Goal: Obtain resource: Obtain resource

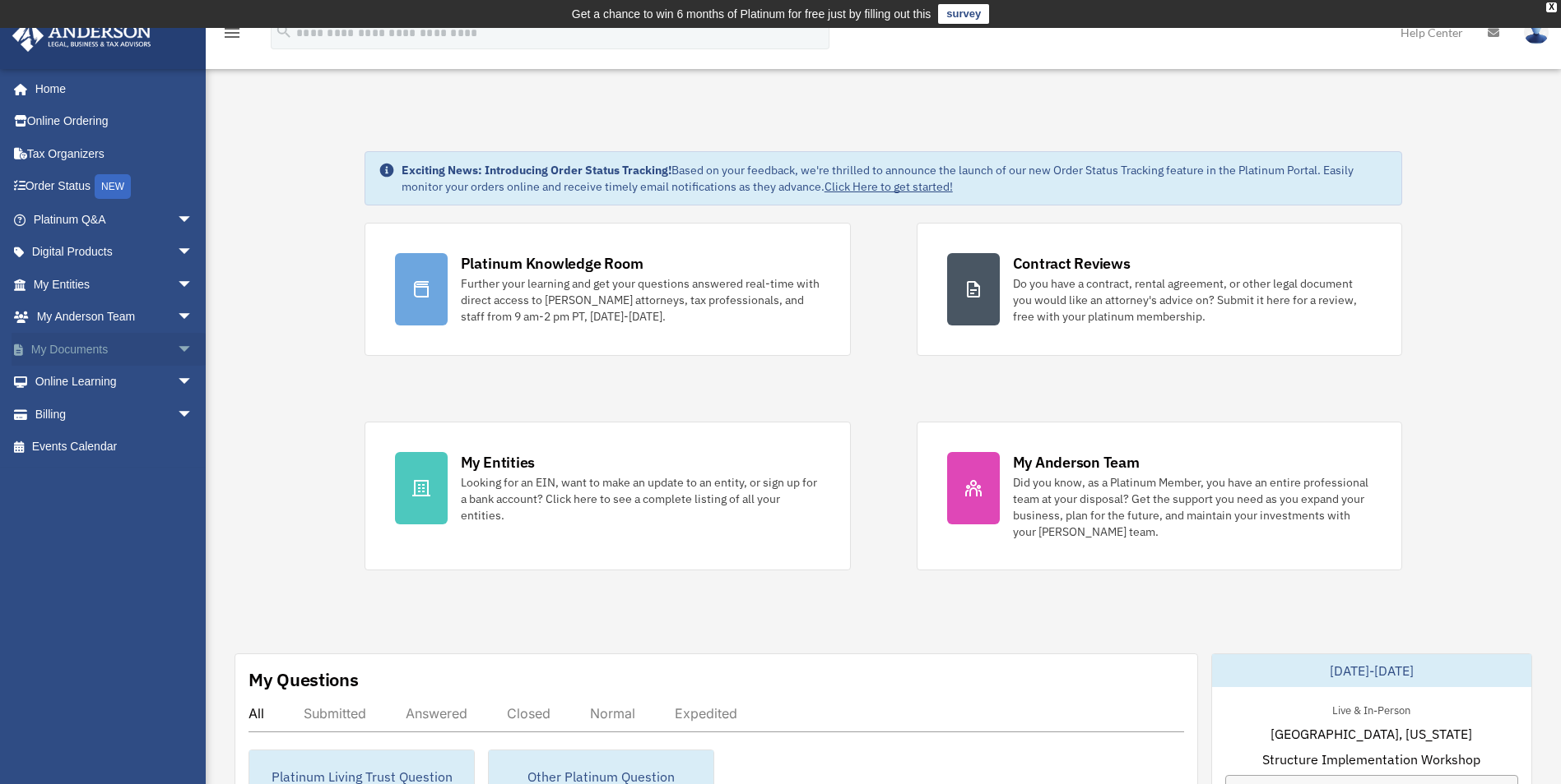
click at [177, 350] on span "arrow_drop_down" at bounding box center [193, 350] width 33 height 34
click at [74, 383] on link "Box" at bounding box center [121, 382] width 195 height 33
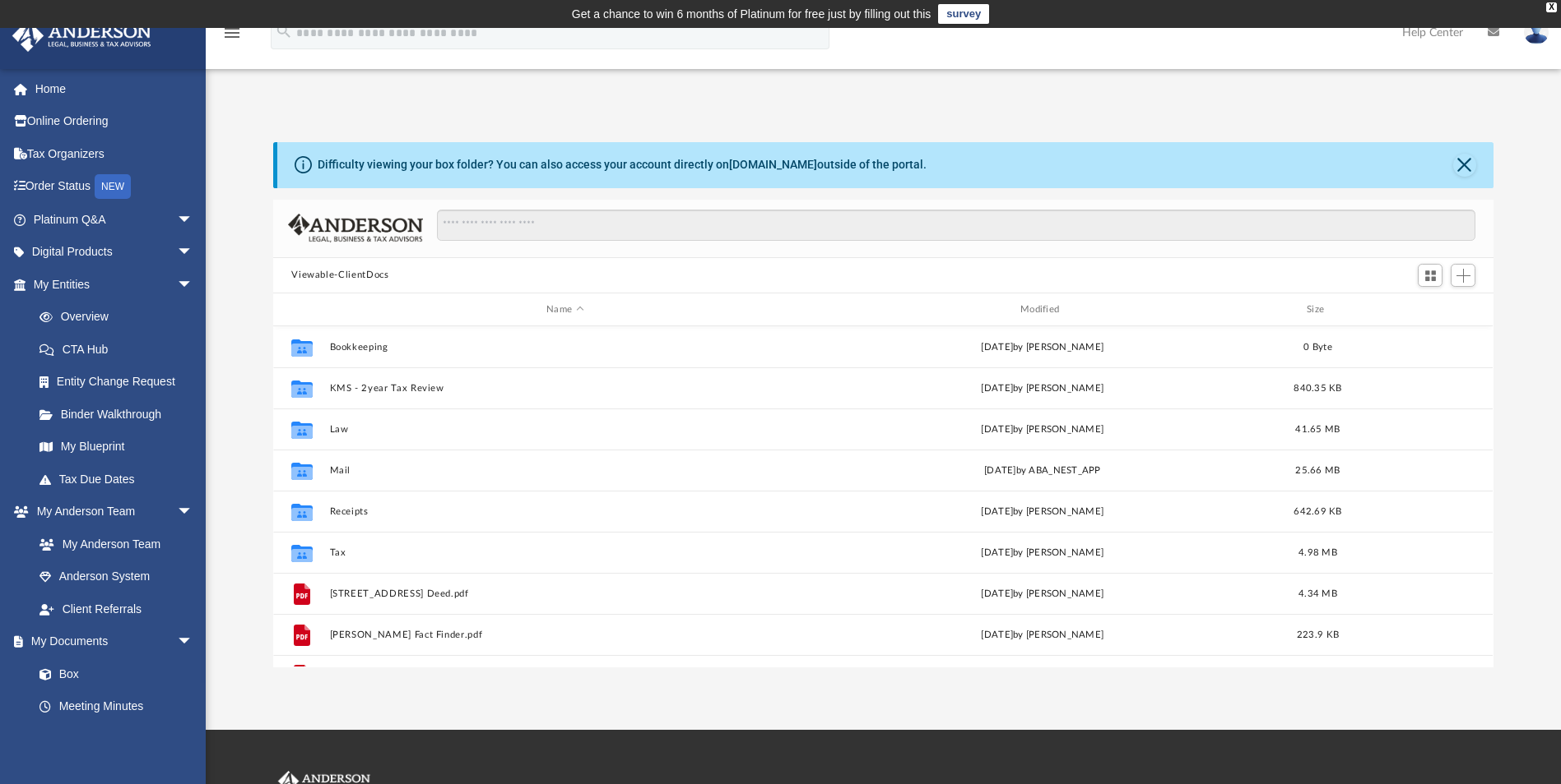
scroll to position [361, 1208]
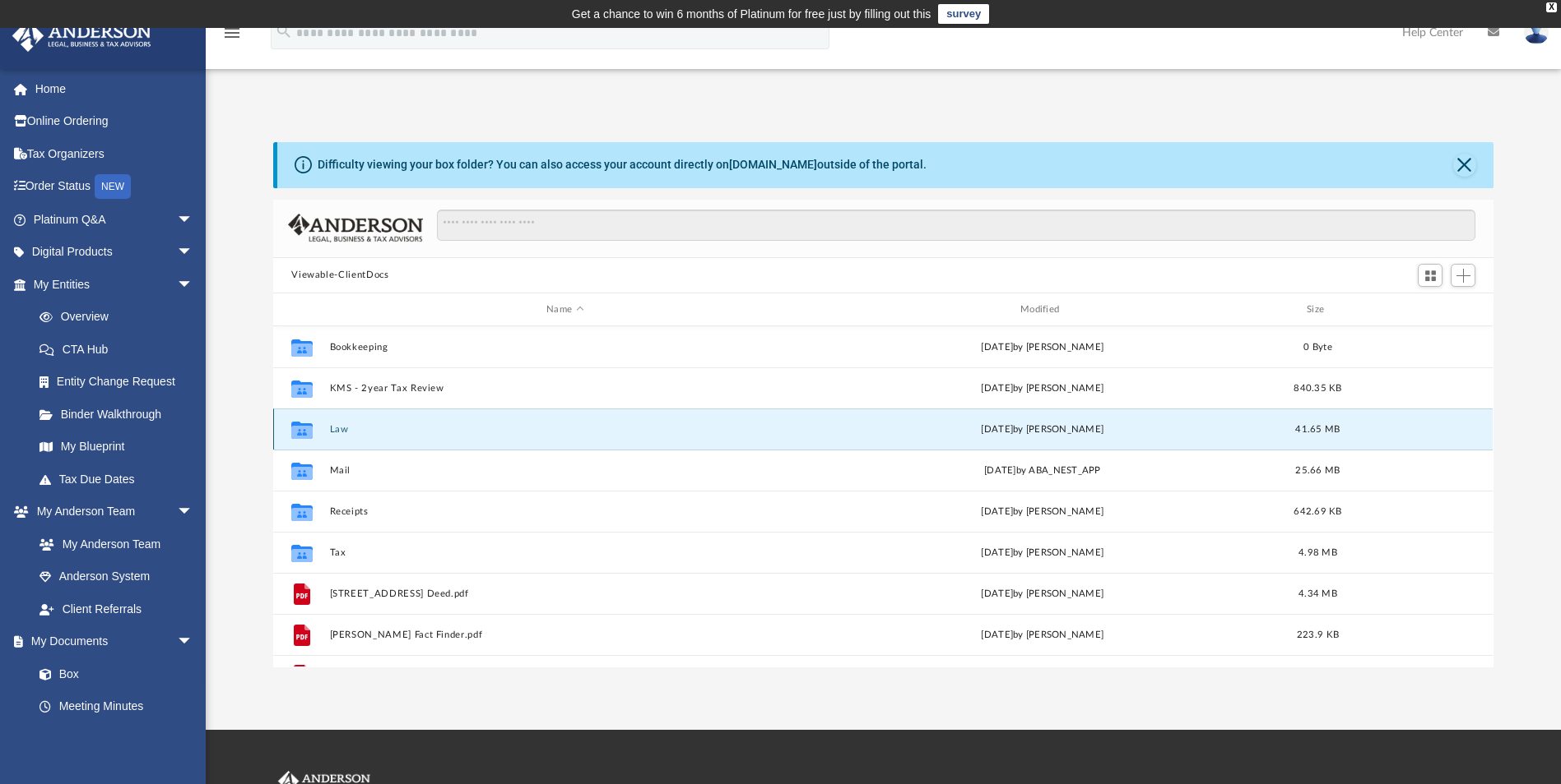
click at [335, 433] on button "Law" at bounding box center [565, 430] width 471 height 11
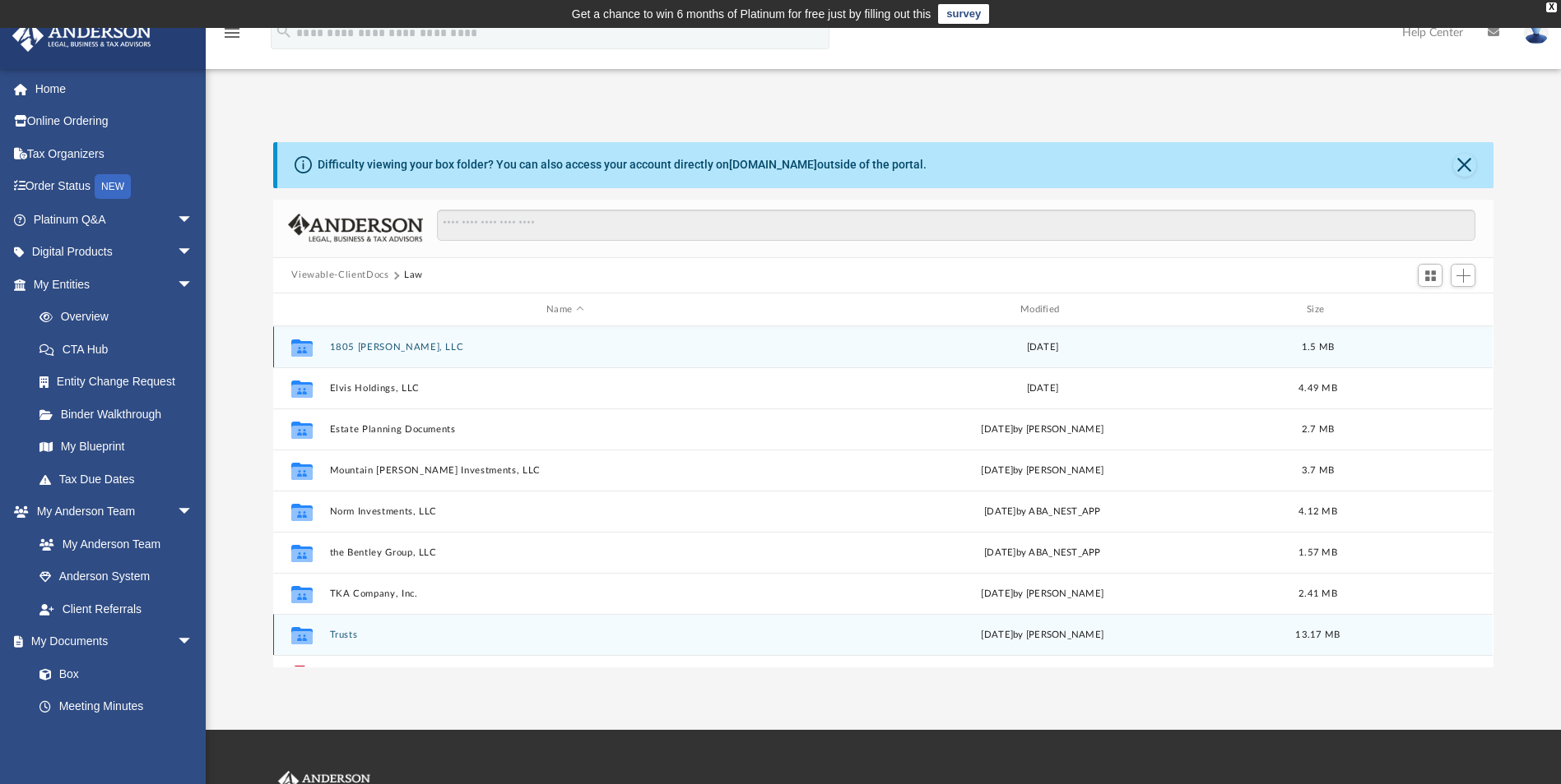
scroll to position [71, 0]
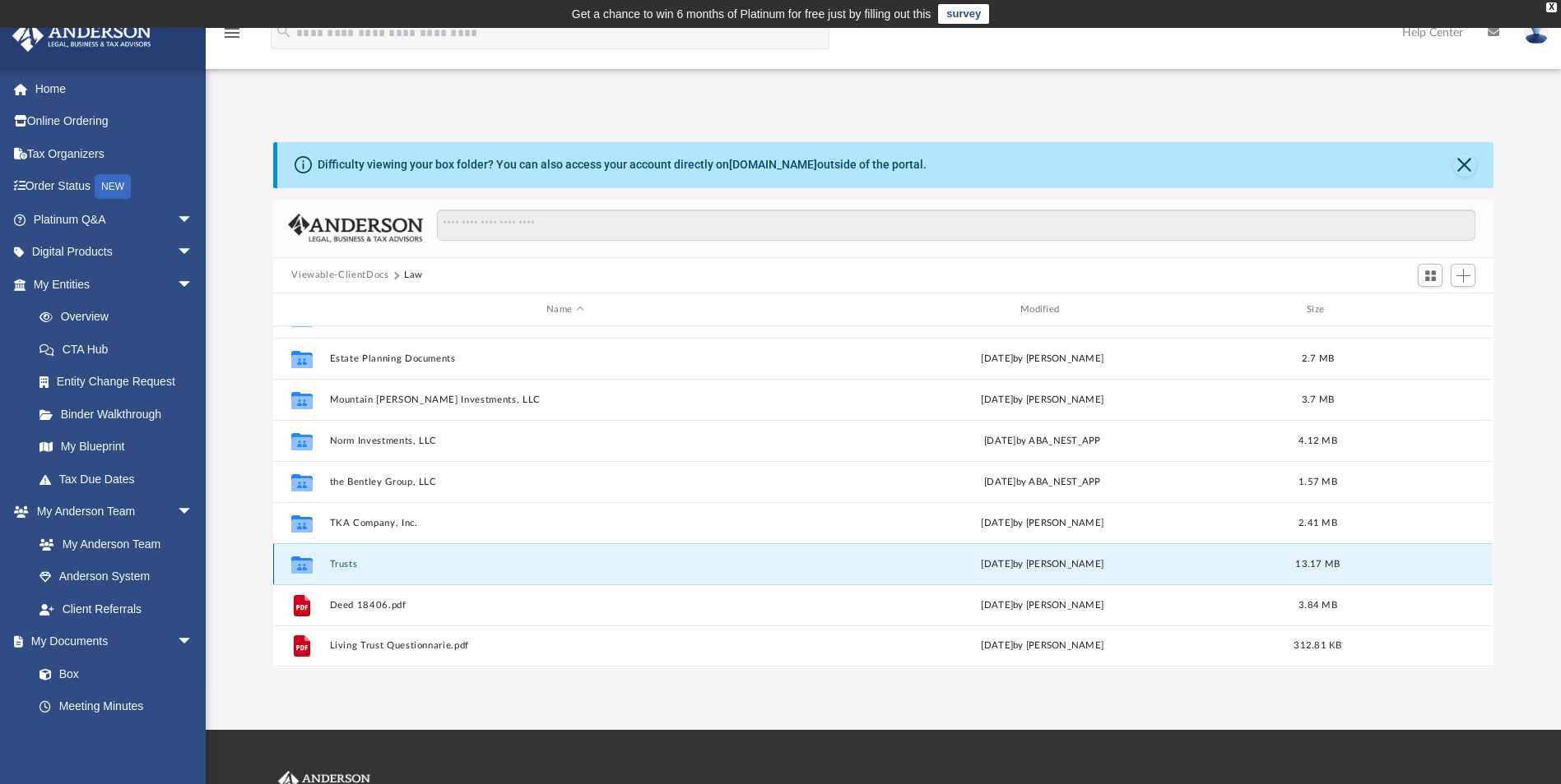
click at [351, 567] on button "Trusts" at bounding box center [565, 564] width 471 height 11
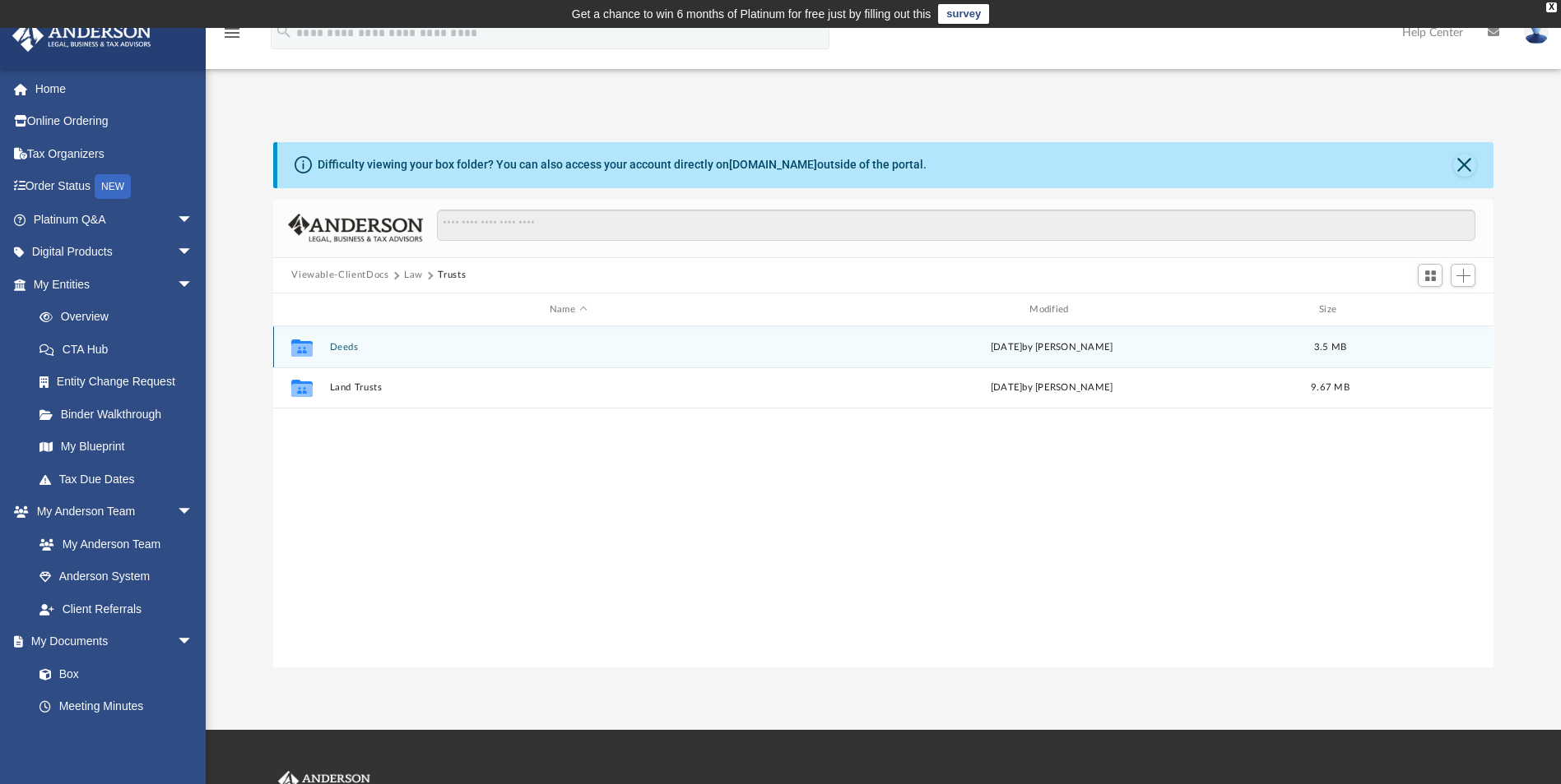
scroll to position [0, 0]
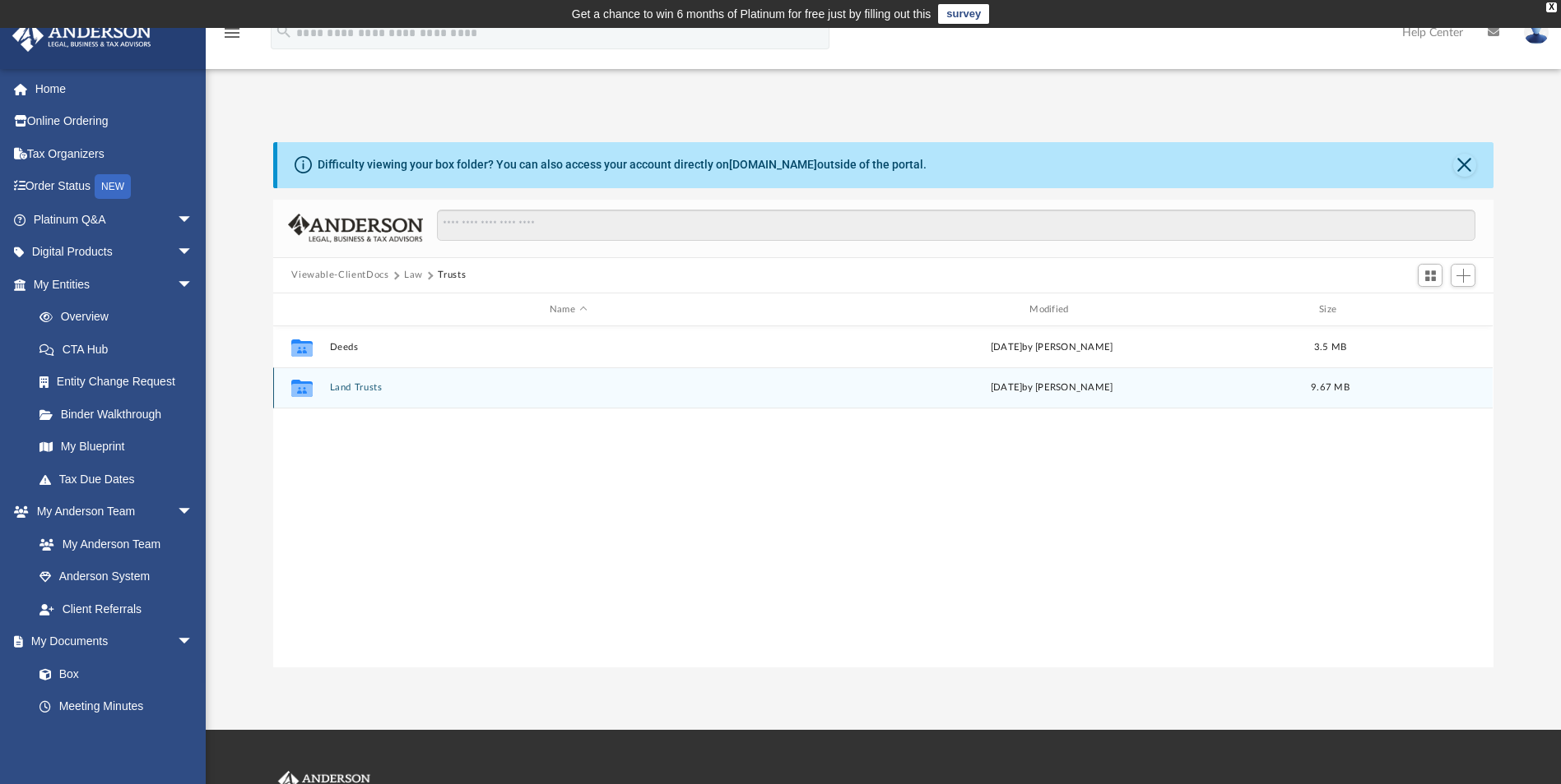
click at [365, 387] on button "Land Trusts" at bounding box center [567, 389] width 476 height 11
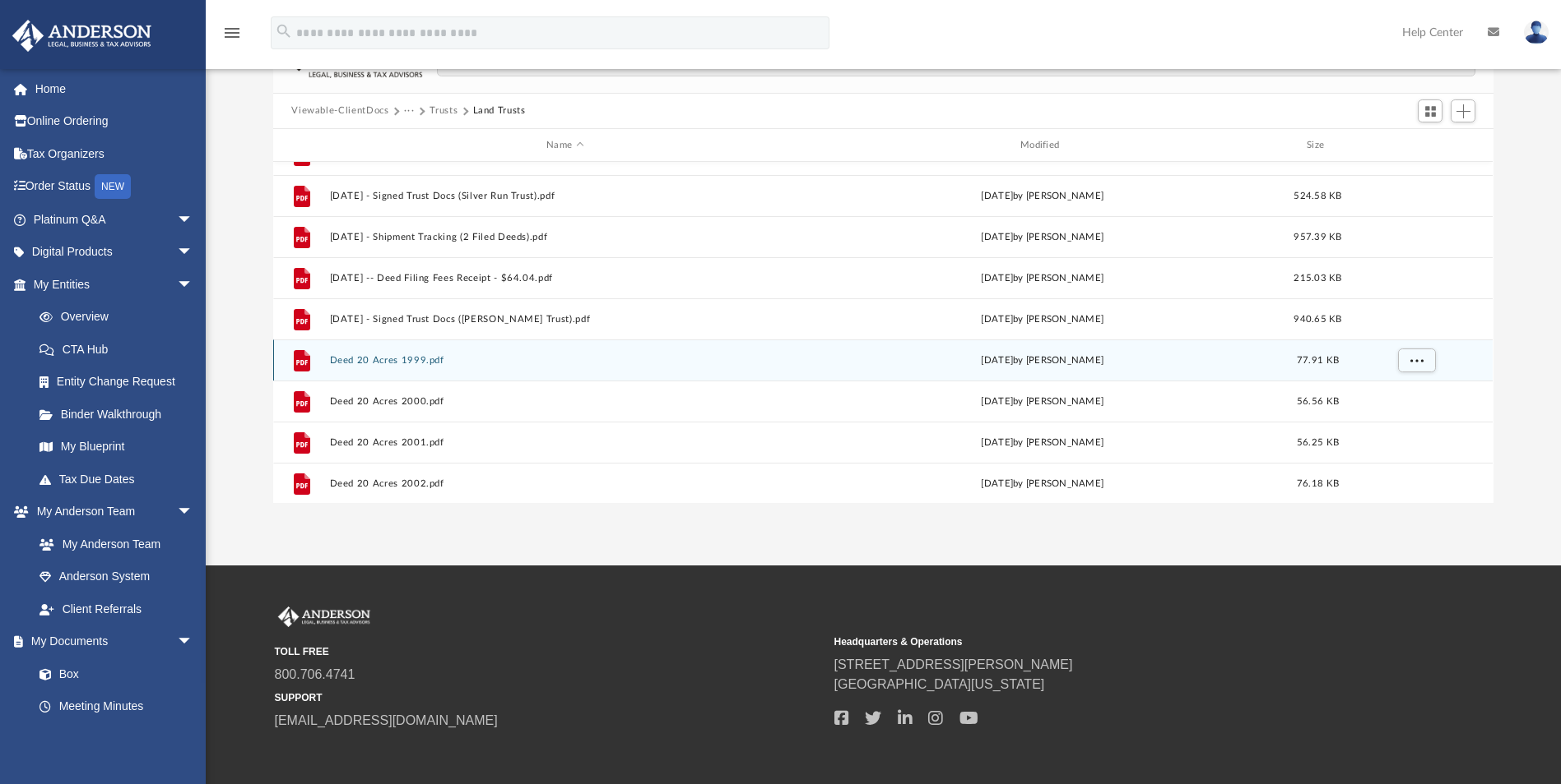
scroll to position [112, 0]
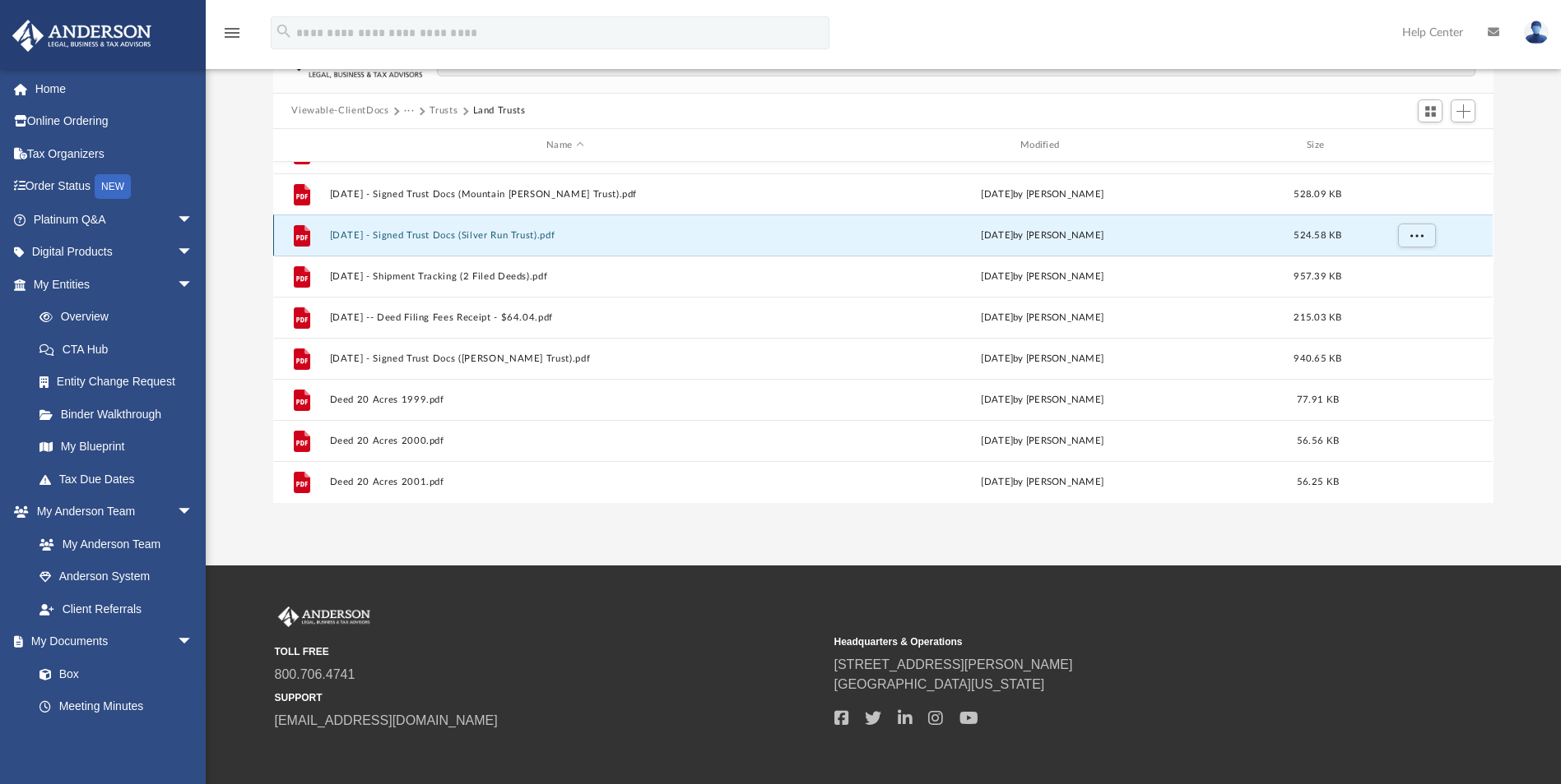
click at [404, 237] on button "2021.04.05 - Signed Trust Docs (Silver Run Trust).pdf" at bounding box center [565, 236] width 471 height 11
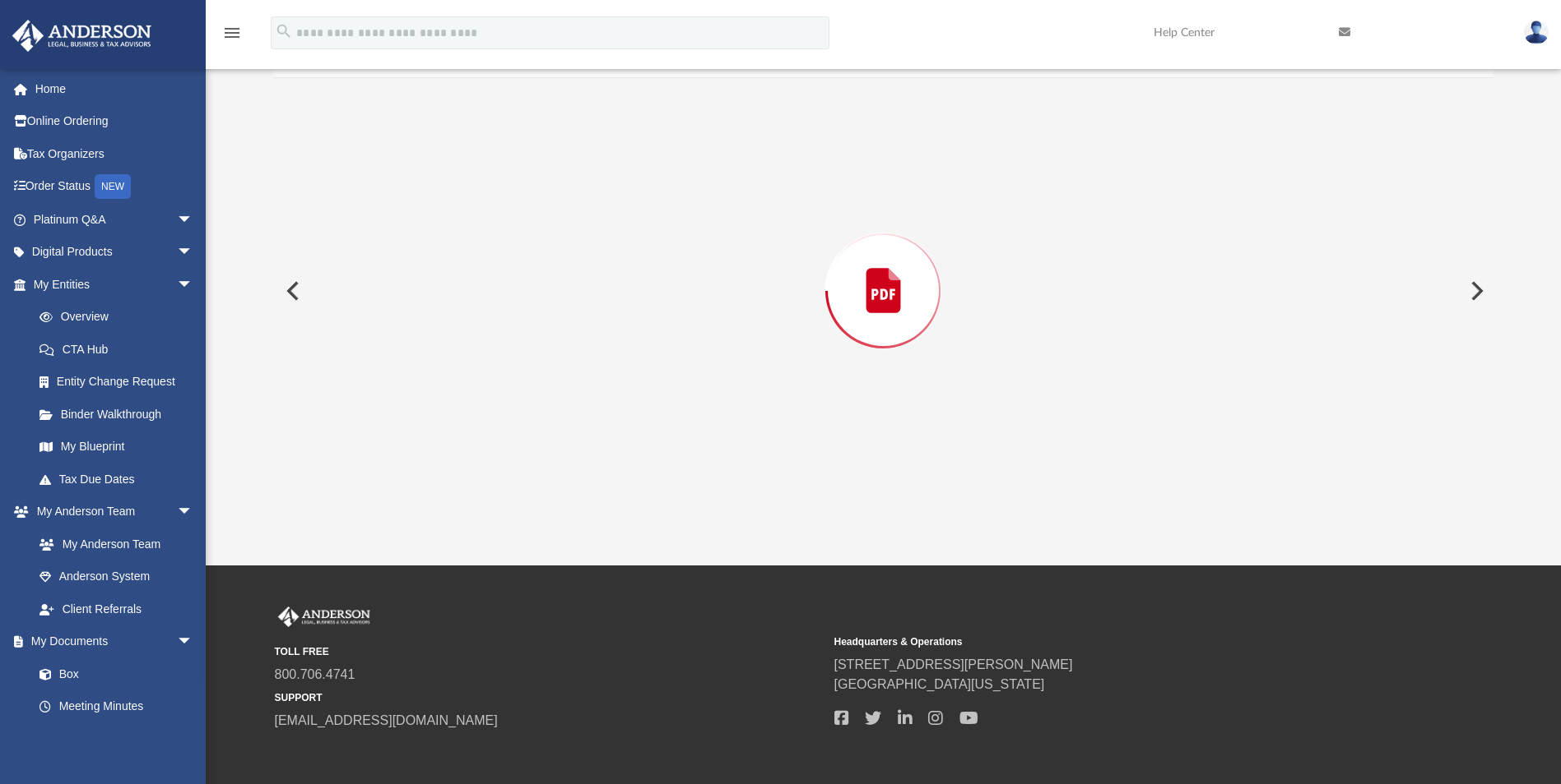
click at [403, 237] on div "Preview" at bounding box center [883, 290] width 1220 height 424
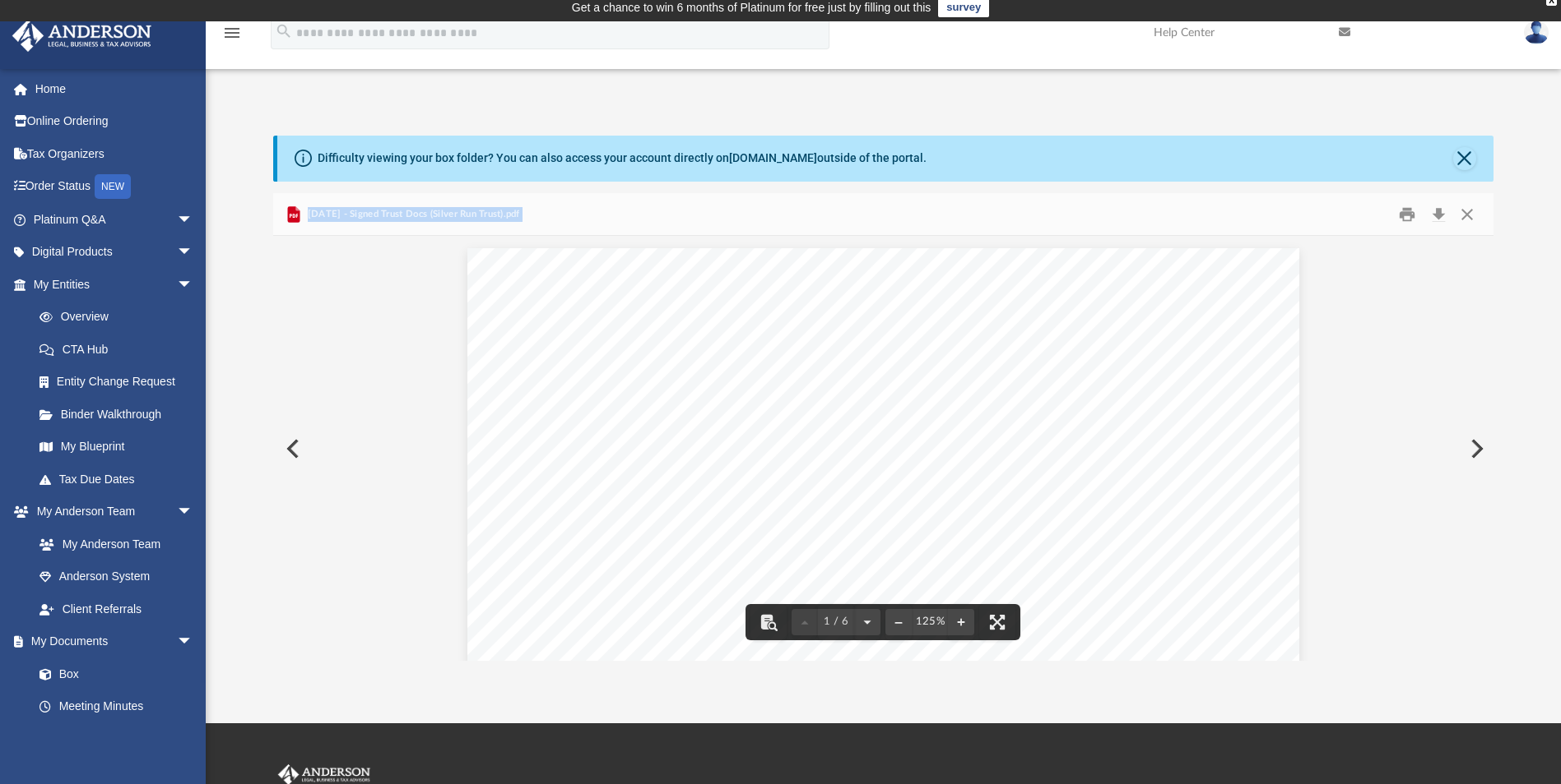
scroll to position [0, 0]
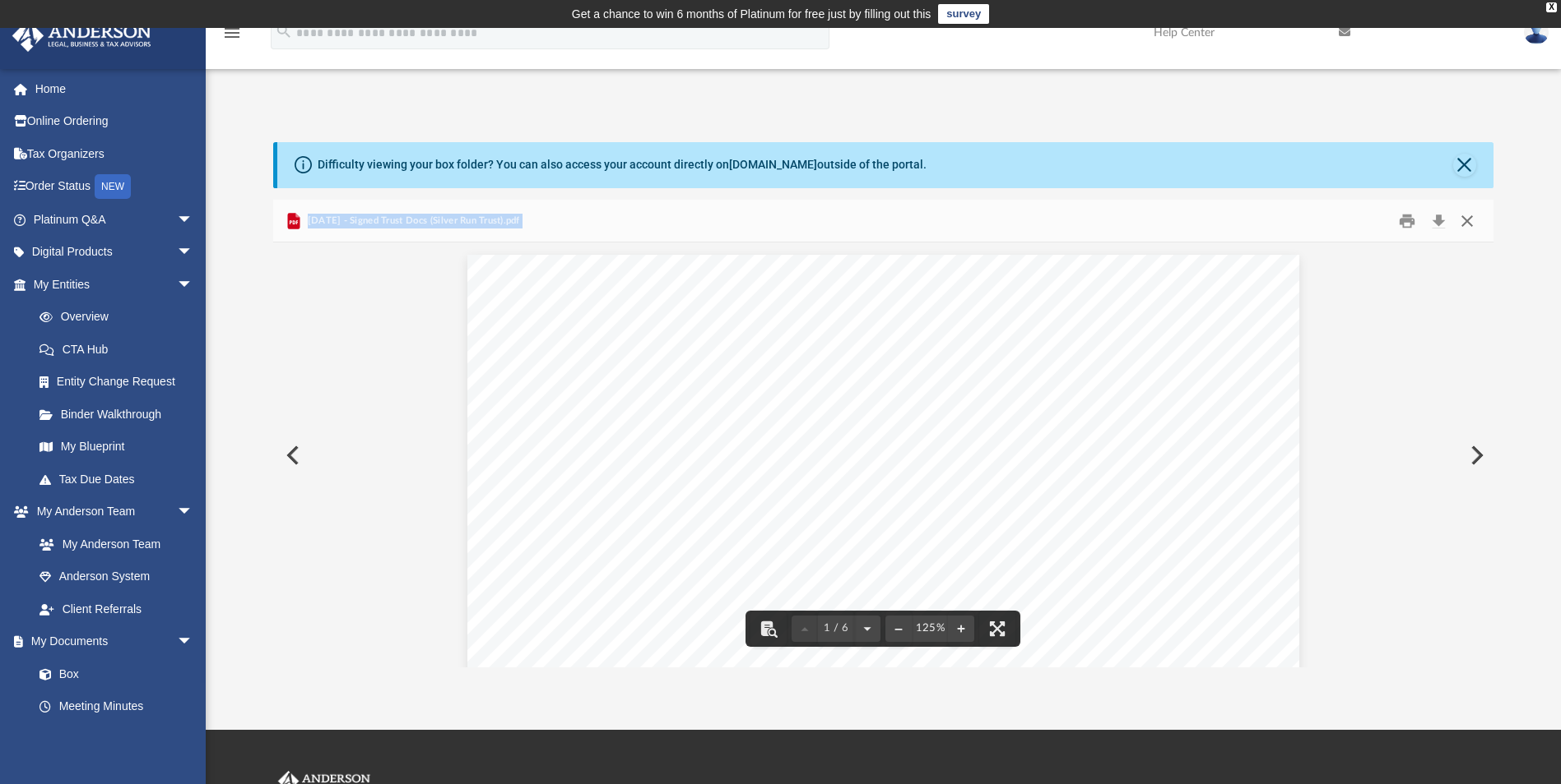
click at [1471, 221] on button "Close" at bounding box center [1466, 221] width 29 height 26
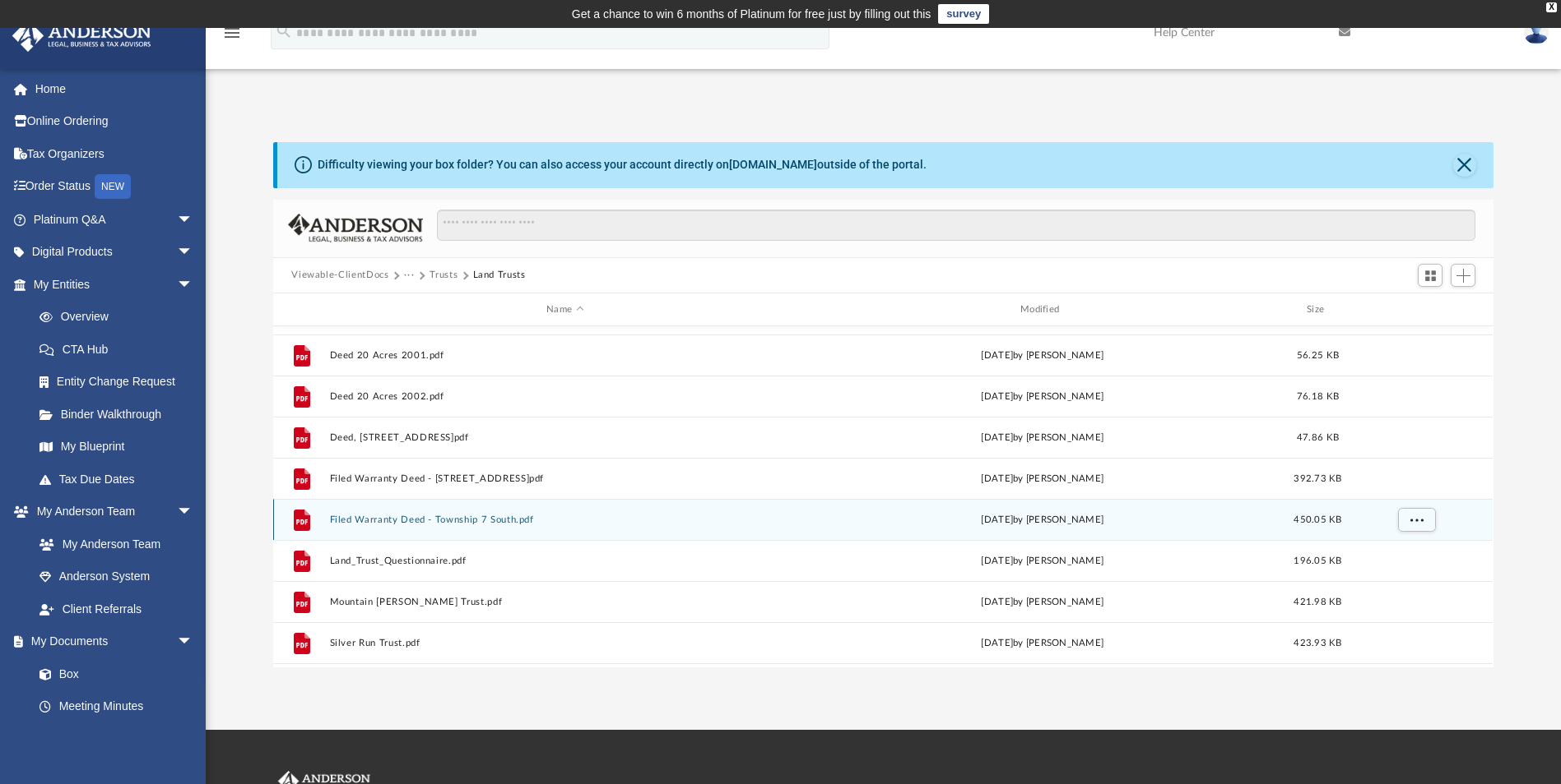
scroll to position [441, 0]
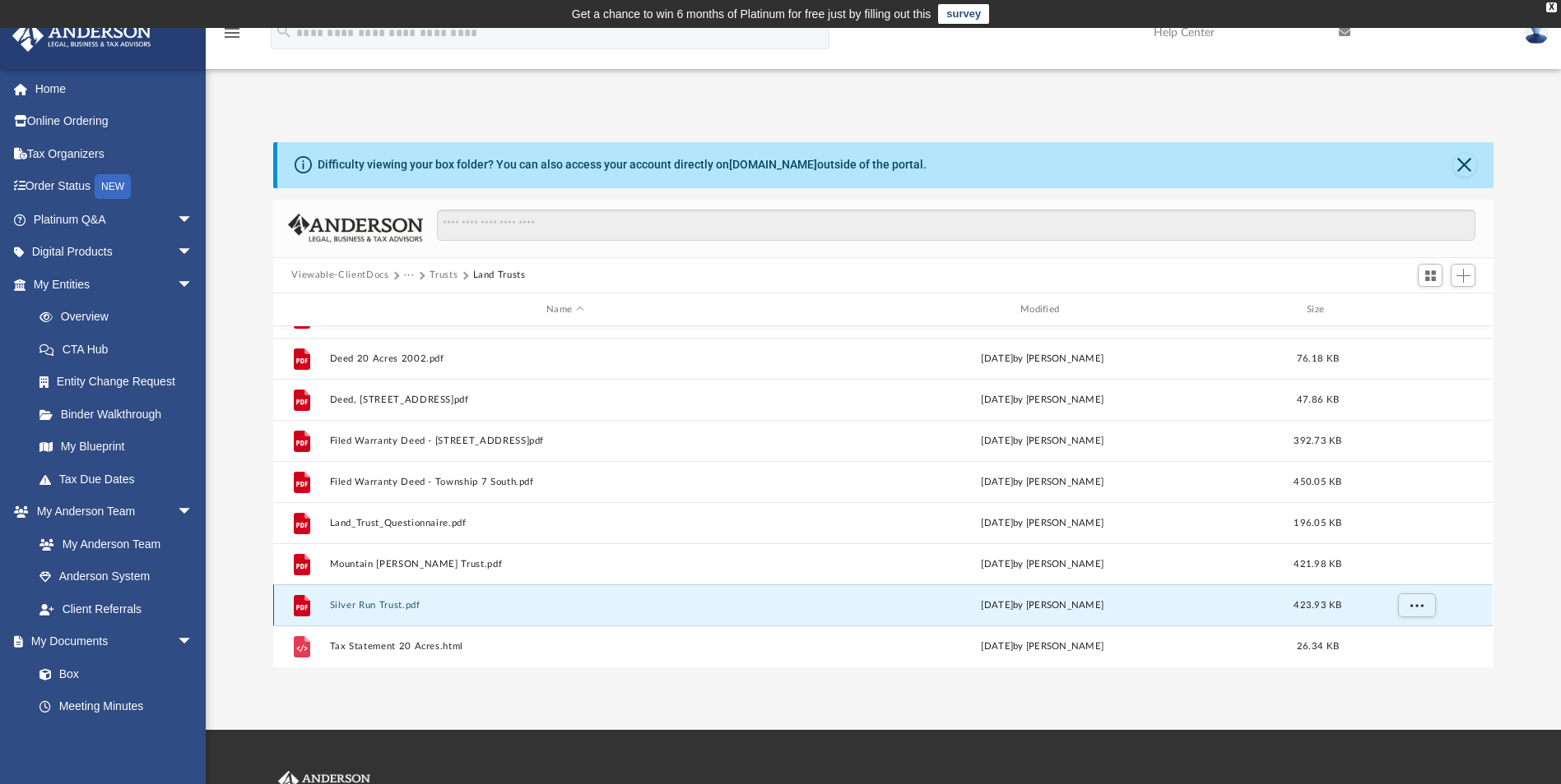
click at [359, 605] on button "Silver Run Trust.pdf" at bounding box center [565, 606] width 471 height 11
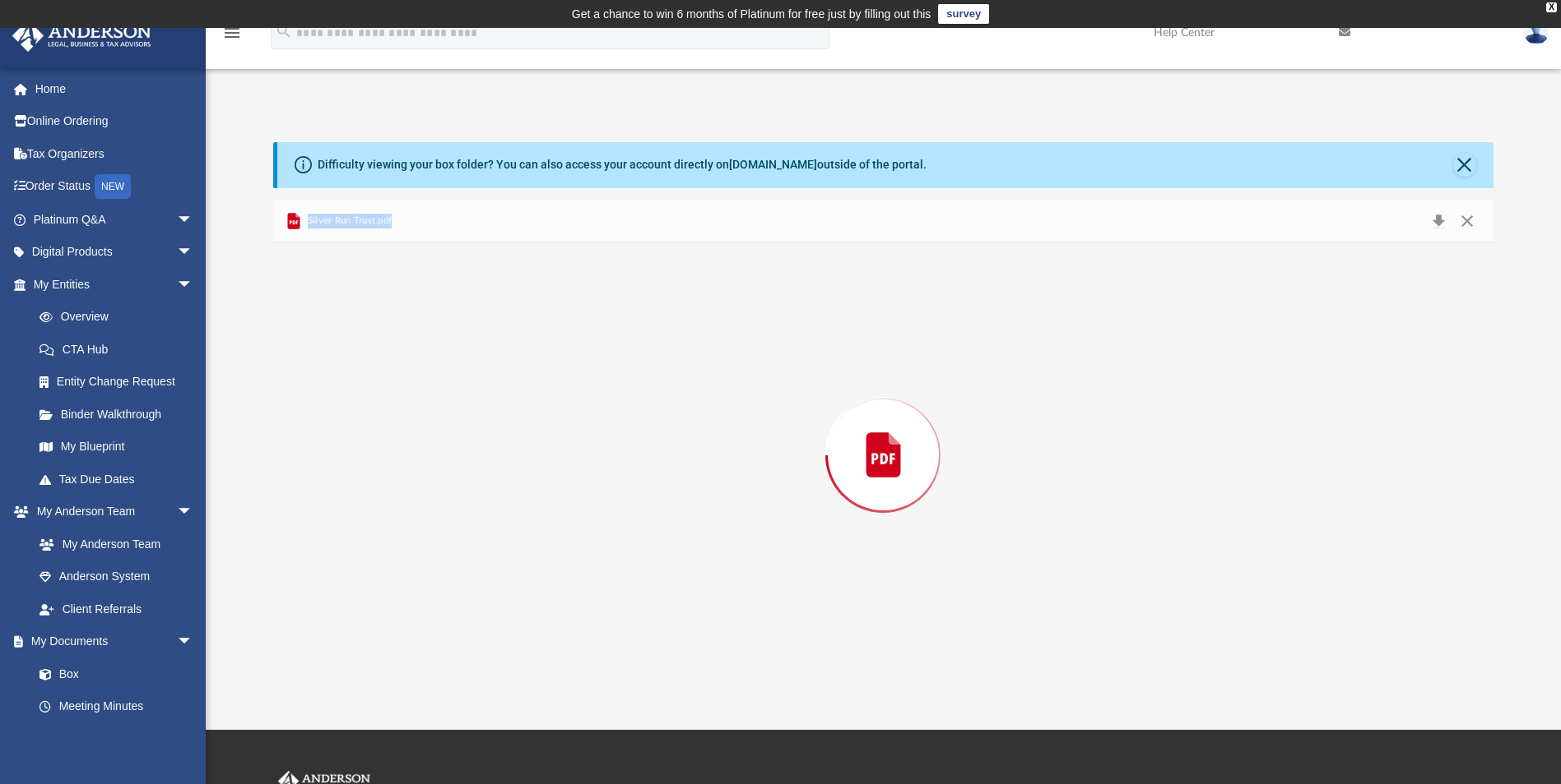
click at [359, 605] on div "Preview" at bounding box center [883, 454] width 1220 height 424
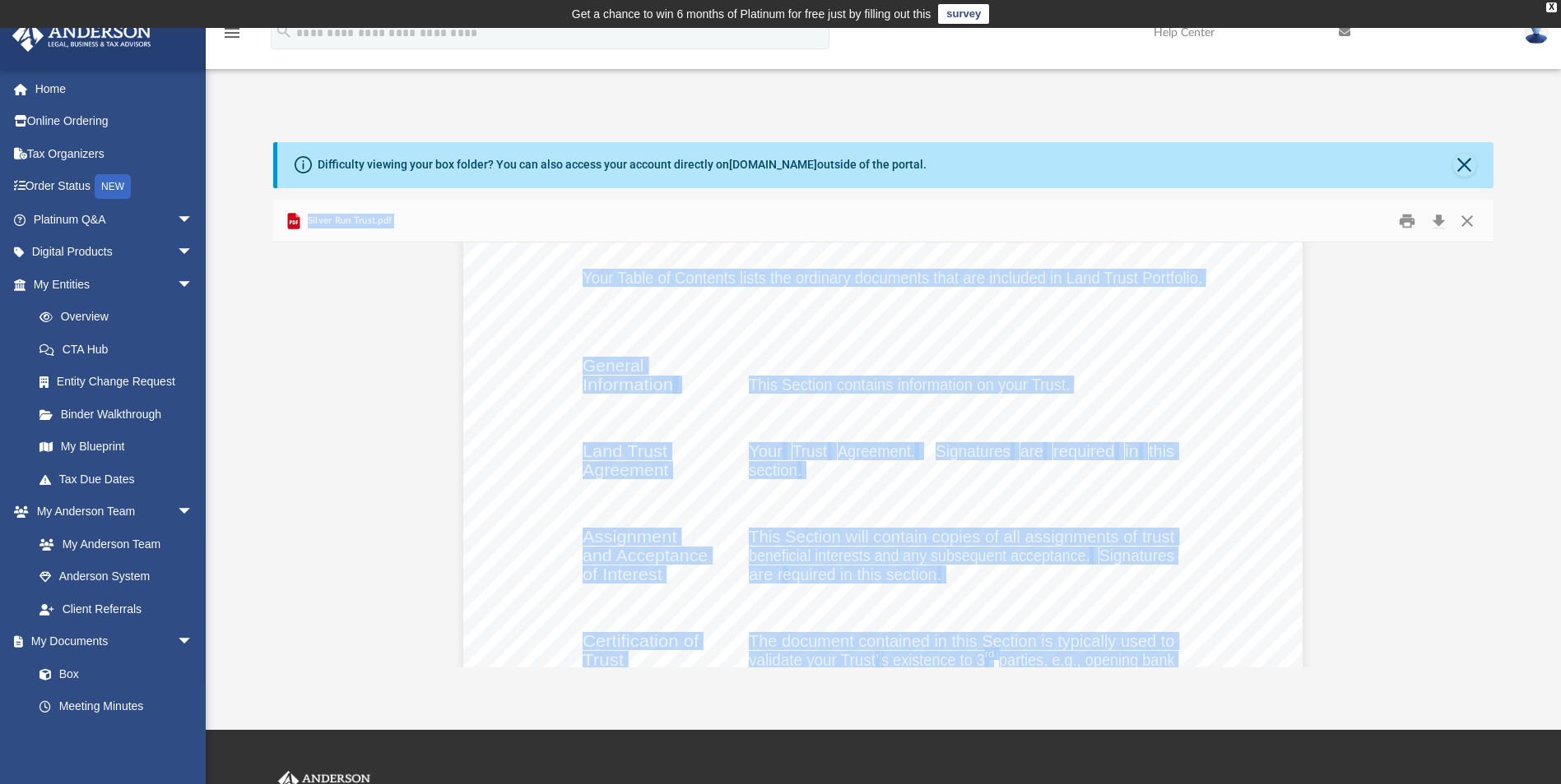
scroll to position [2467, 0]
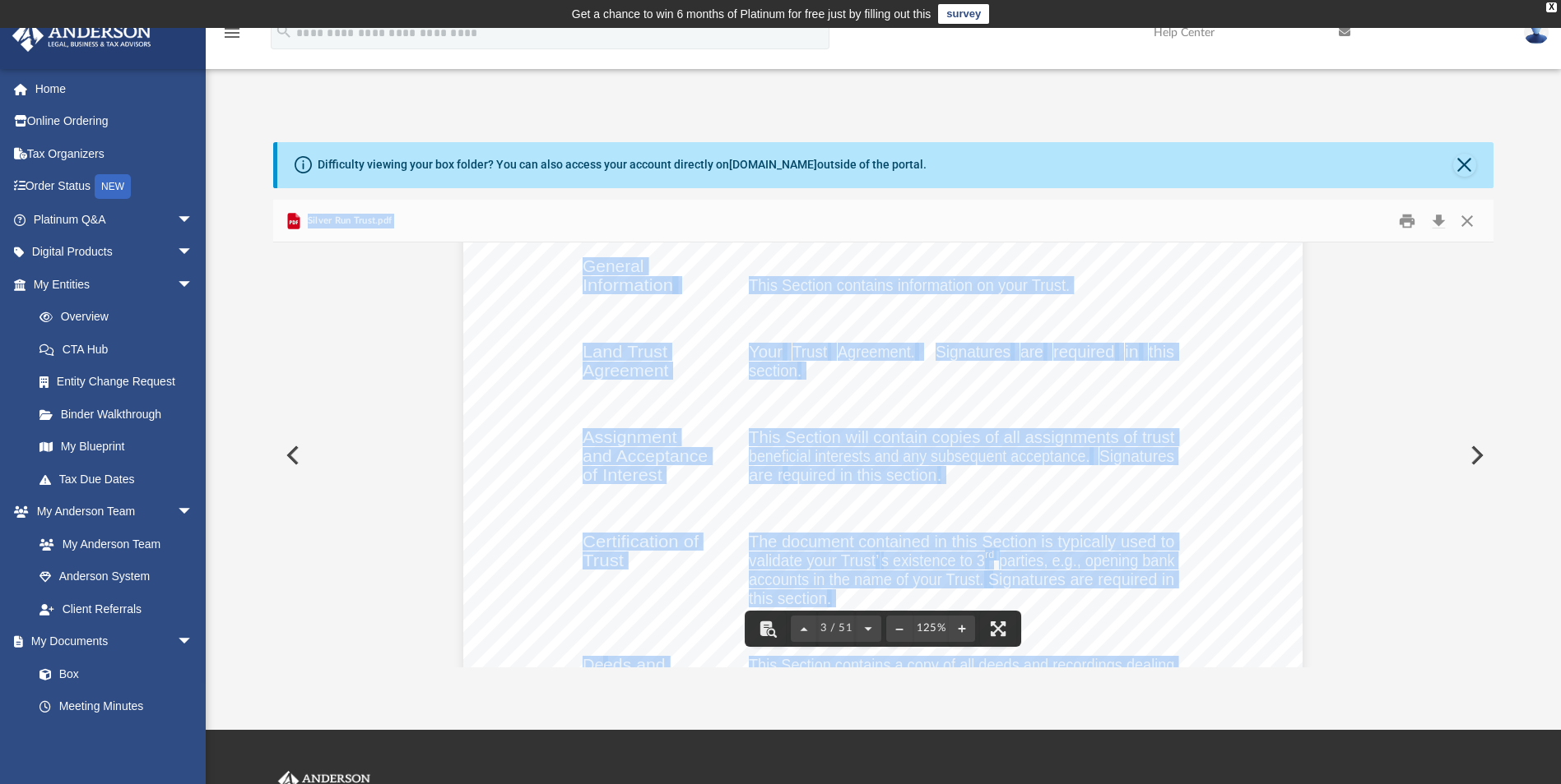
click at [935, 395] on div "TABLE OF CONTENTS Your Table of Contents lists the ordinary documents that are …" at bounding box center [883, 550] width 839 height 1085
click at [1238, 399] on div "TABLE OF CONTENTS Your Table of Contents lists the ordinary documents that are …" at bounding box center [883, 550] width 839 height 1085
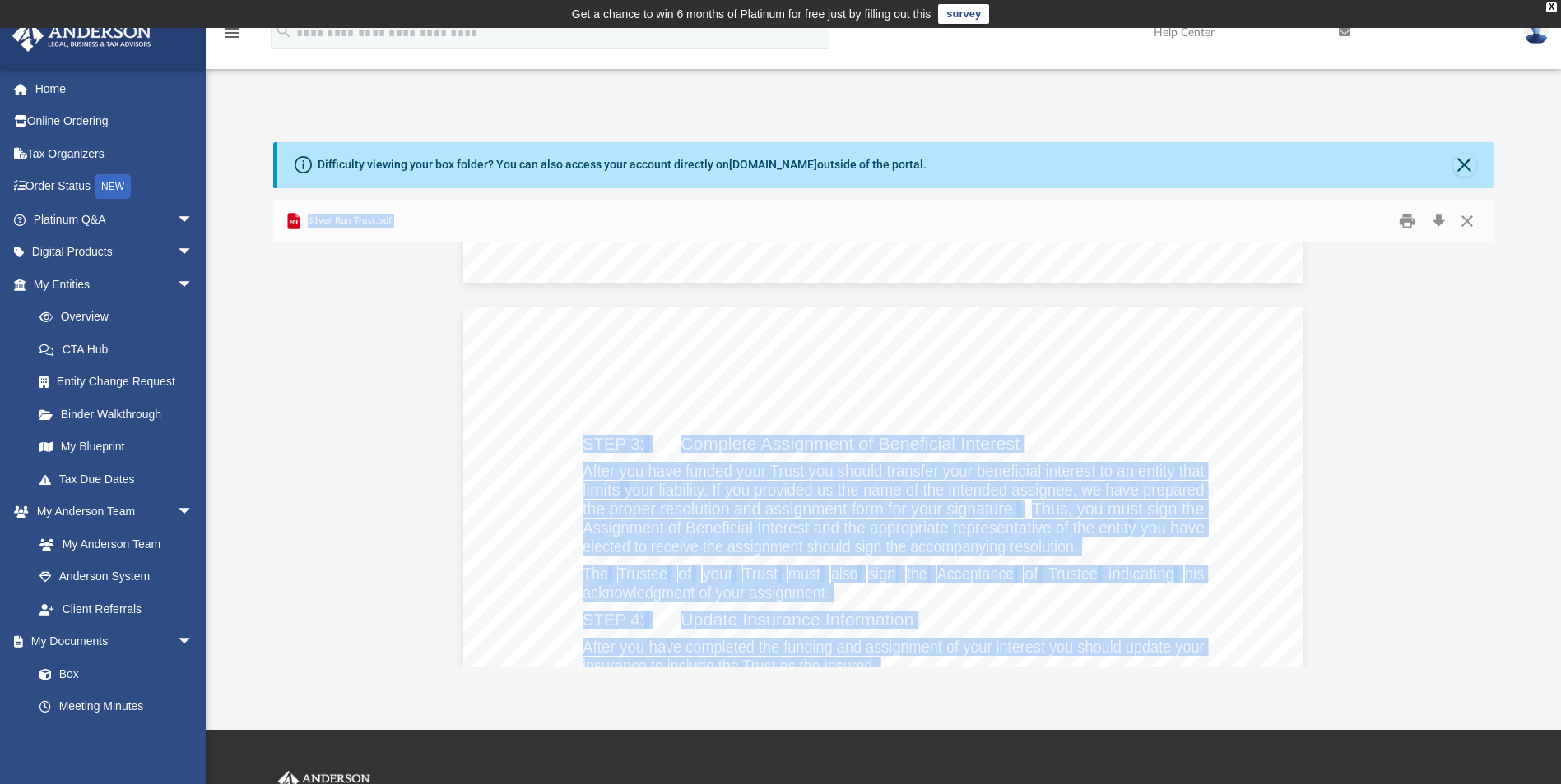
scroll to position [0, 0]
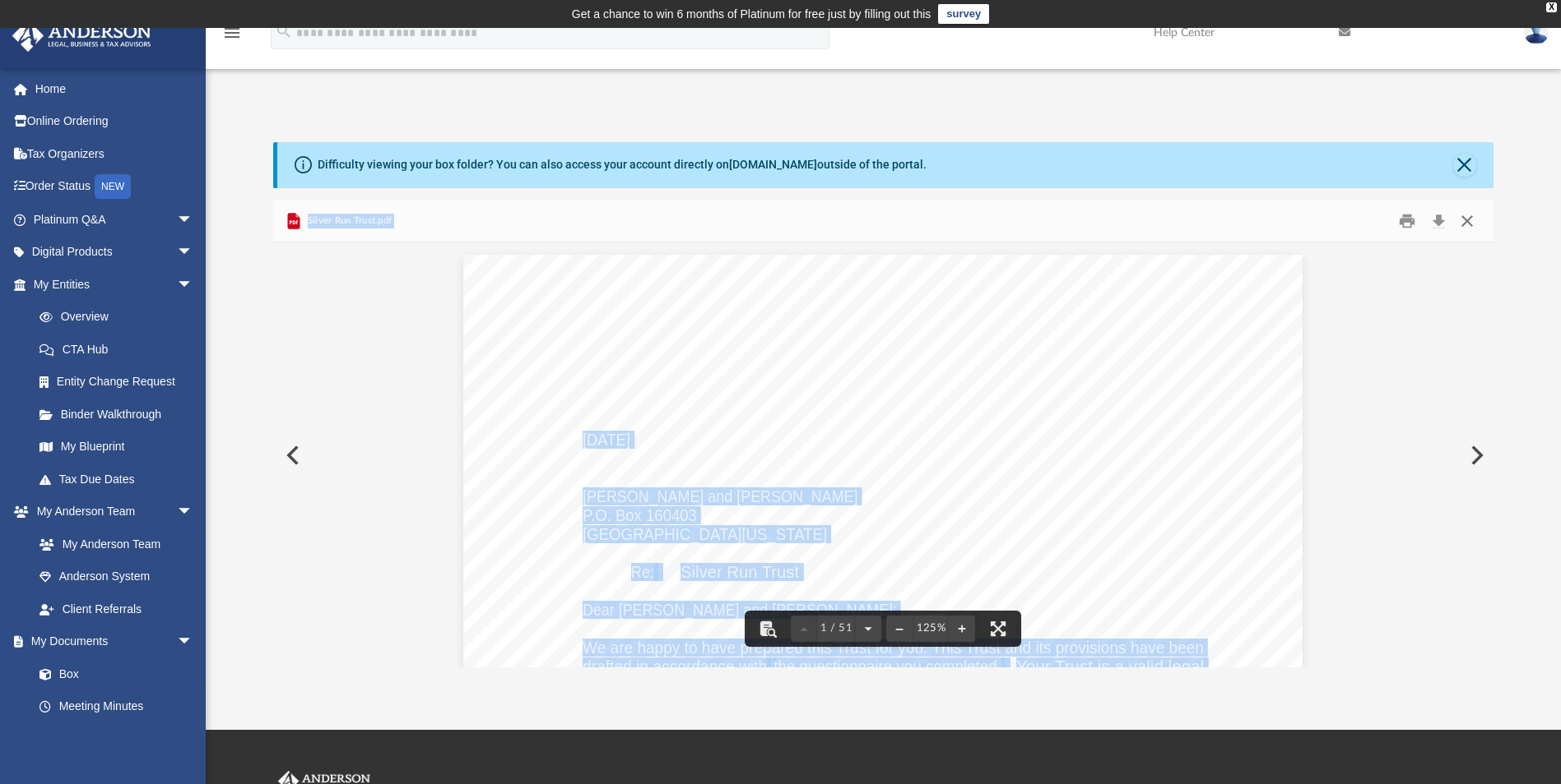
click at [1467, 220] on button "Close" at bounding box center [1466, 221] width 29 height 26
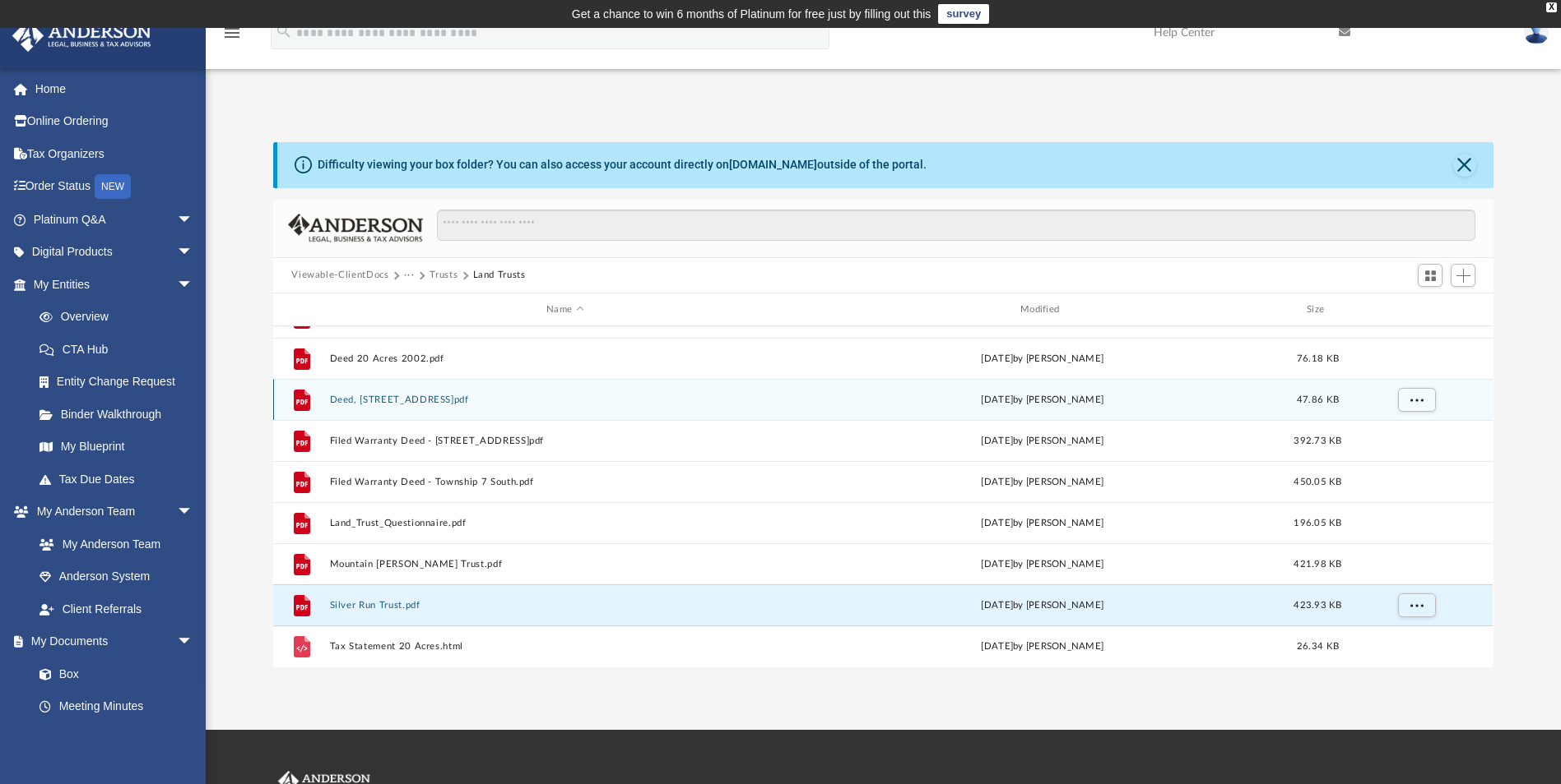
click at [387, 402] on button "Deed, 201 Silver Run Road.pdf" at bounding box center [565, 400] width 471 height 11
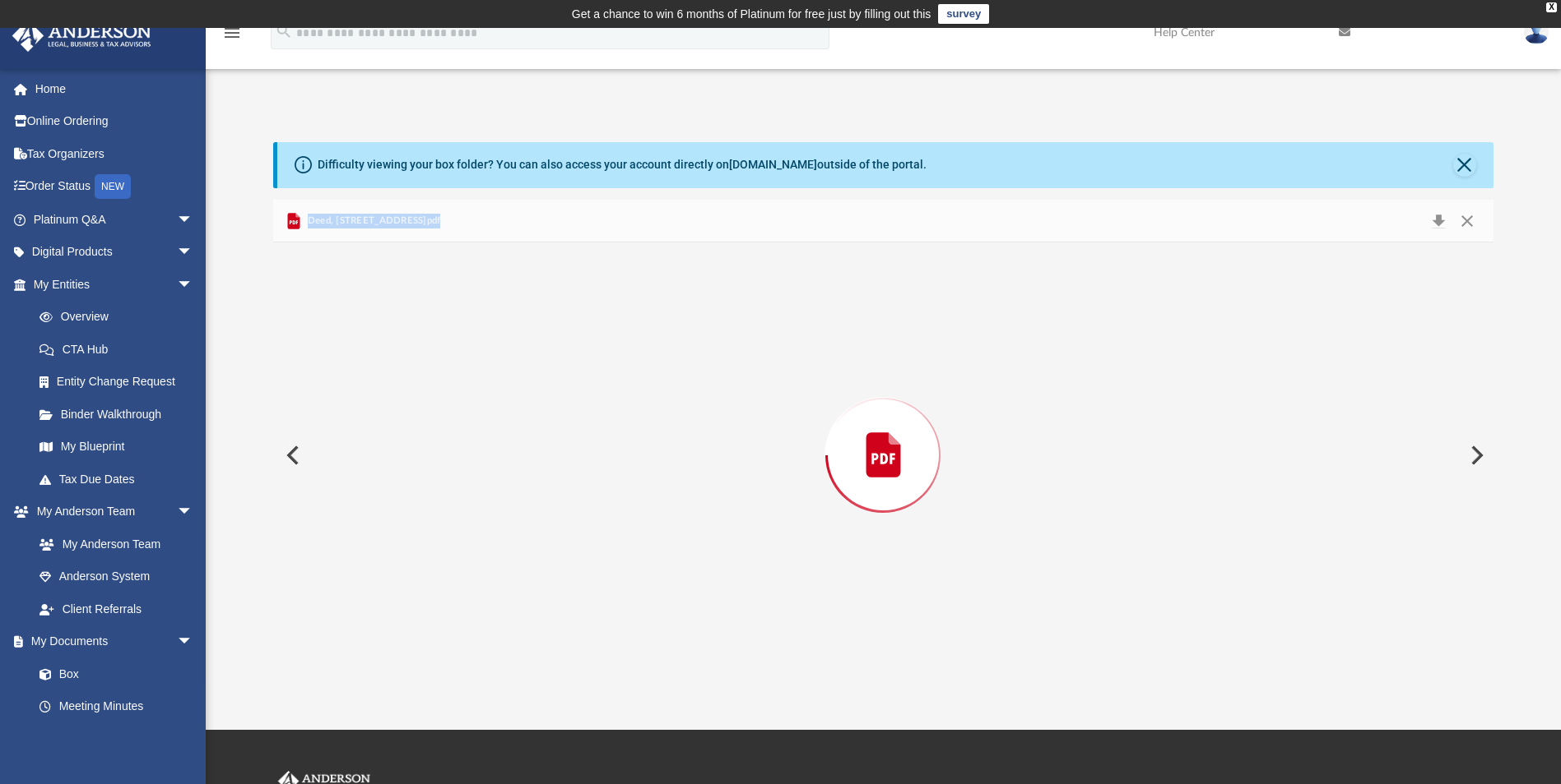
click at [387, 402] on div "Preview" at bounding box center [883, 454] width 1220 height 424
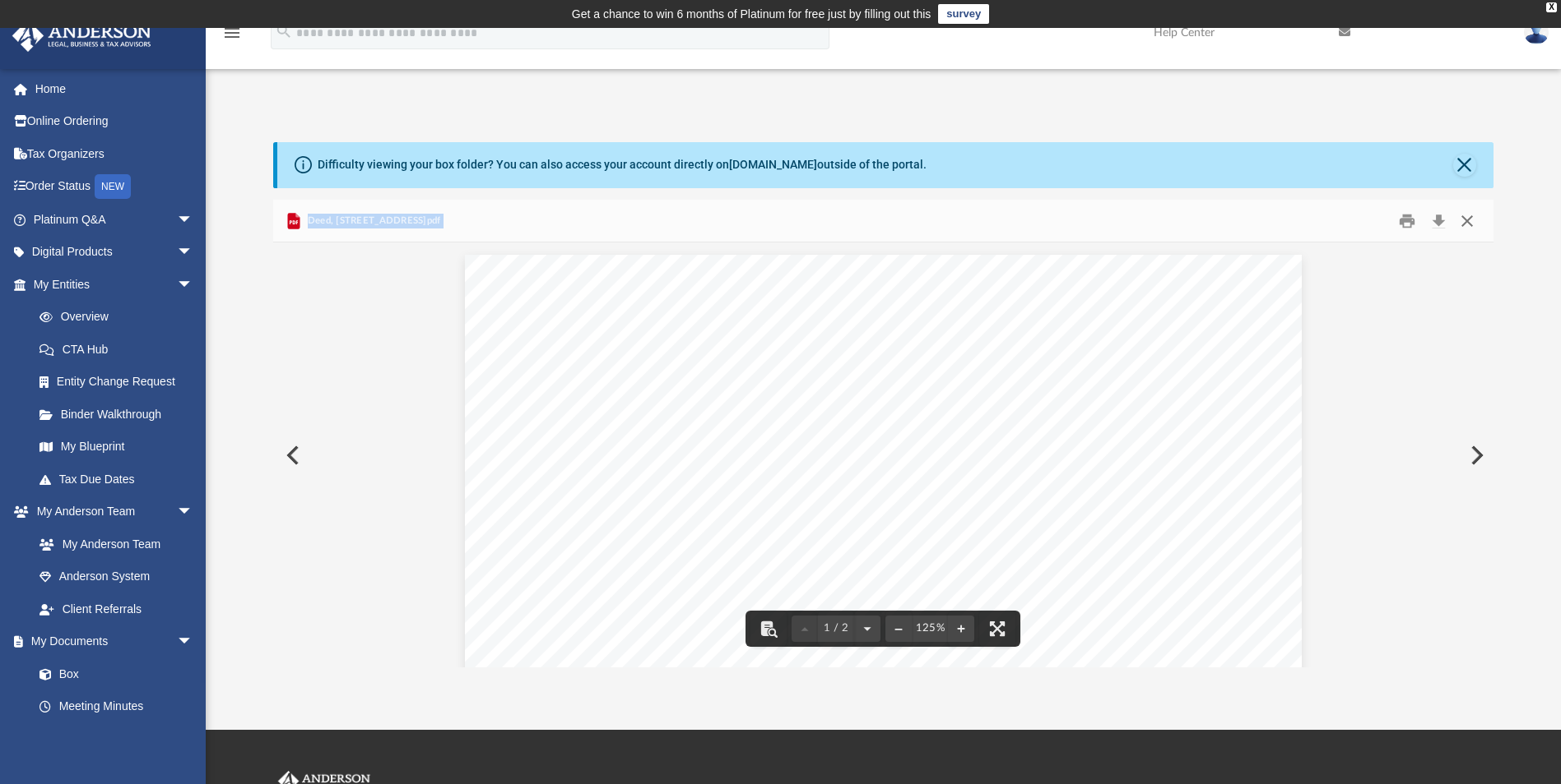
click at [1466, 220] on button "Close" at bounding box center [1466, 221] width 29 height 26
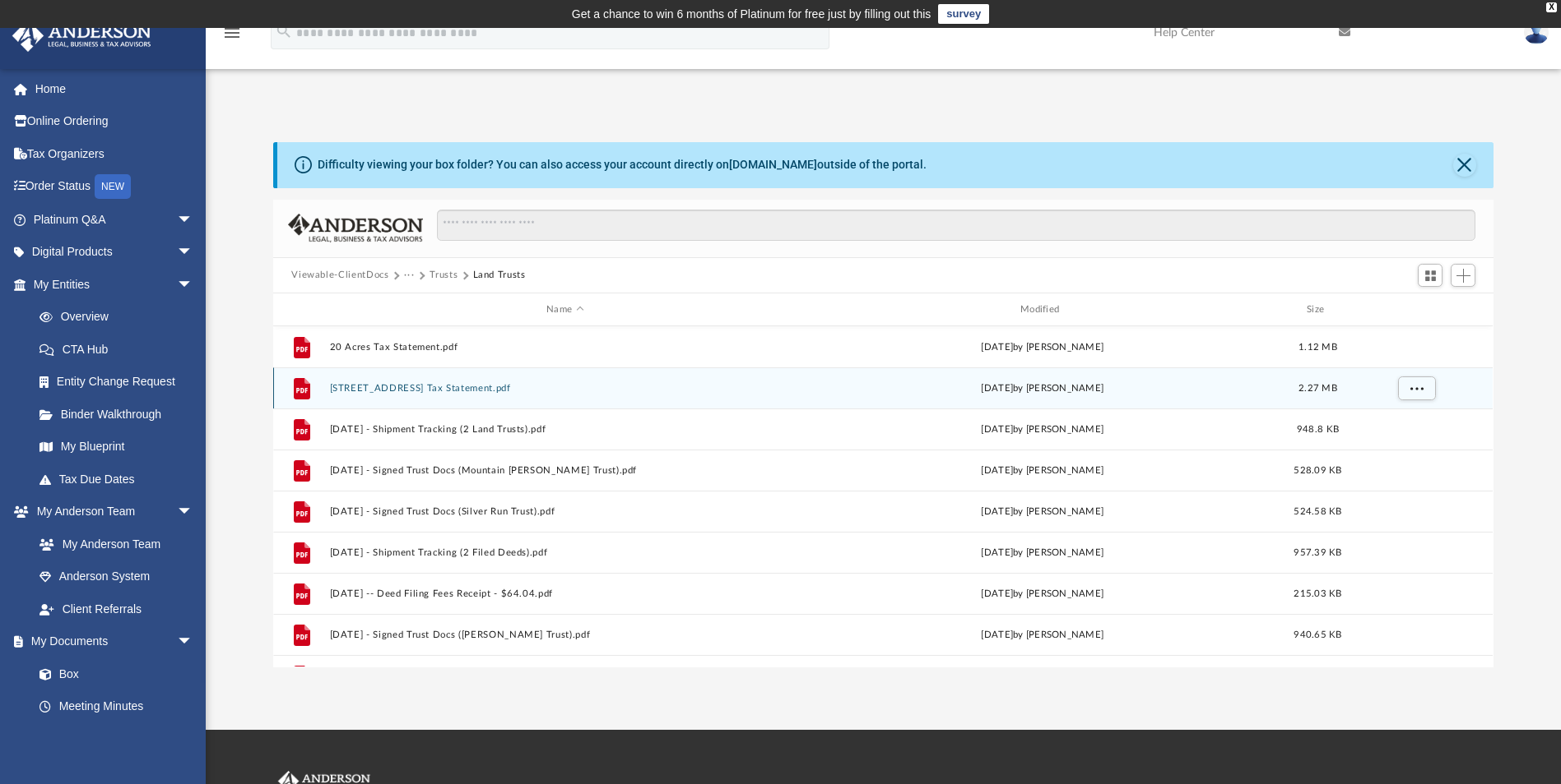
click at [395, 389] on button "201 Silver Run Road Tax Statement.pdf" at bounding box center [565, 389] width 471 height 11
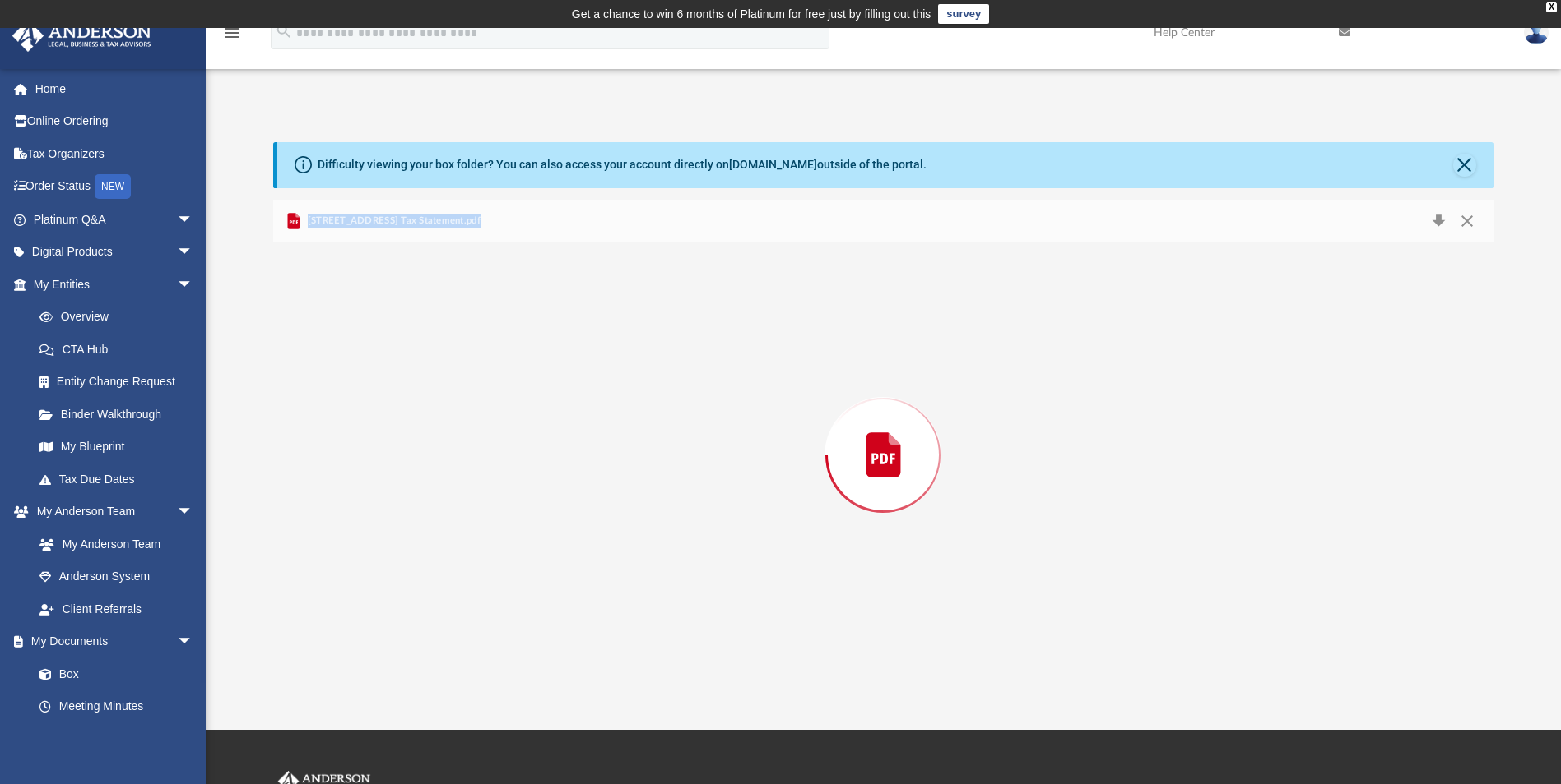
click at [395, 389] on div "Preview" at bounding box center [883, 454] width 1220 height 424
click at [1466, 223] on button "Close" at bounding box center [1466, 221] width 29 height 26
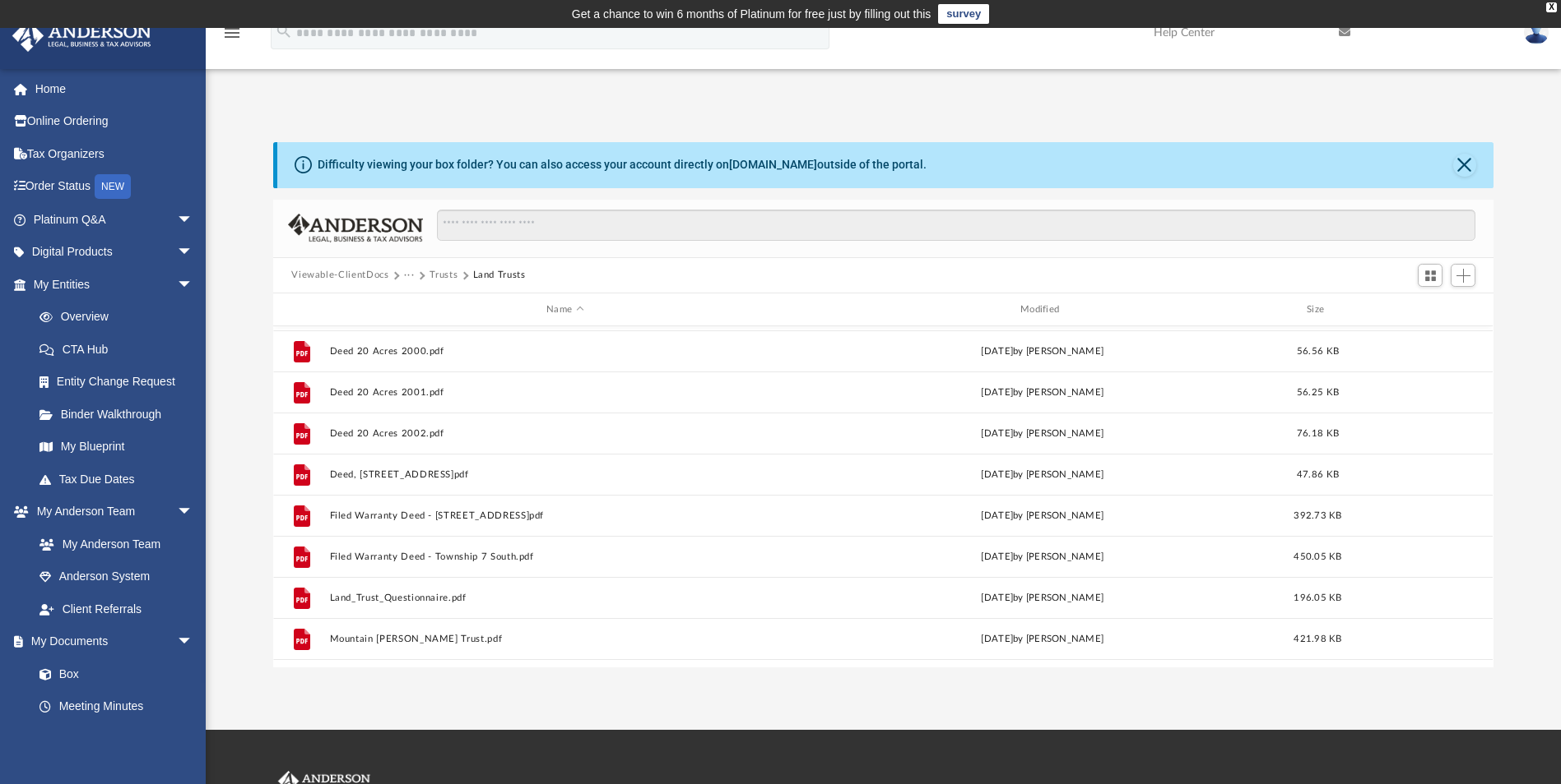
scroll to position [411, 0]
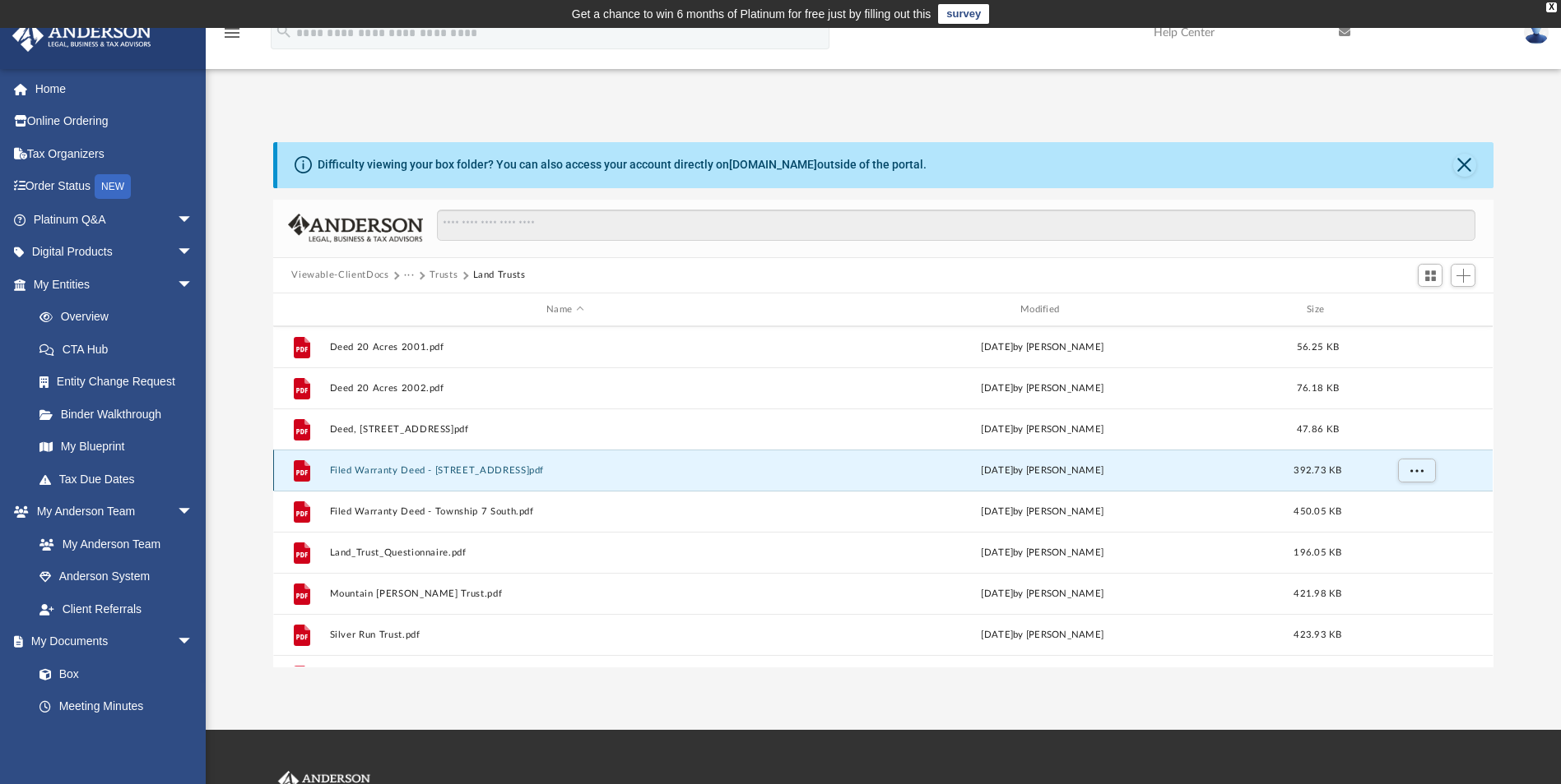
click at [494, 471] on button "Filed Warranty Deed - 201 Silver Run Road.pdf" at bounding box center [565, 470] width 471 height 11
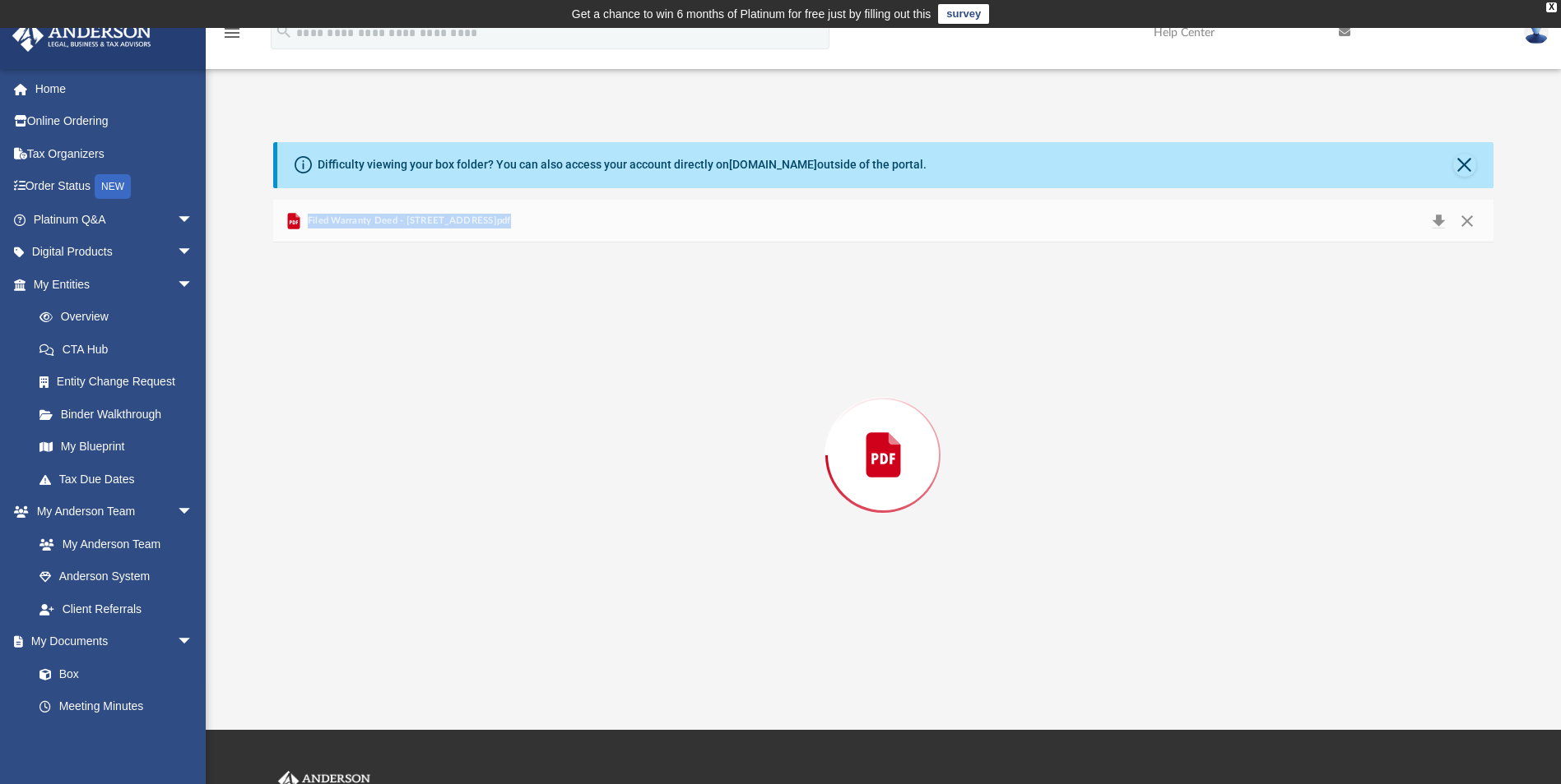
click at [494, 471] on div "Preview" at bounding box center [883, 454] width 1220 height 424
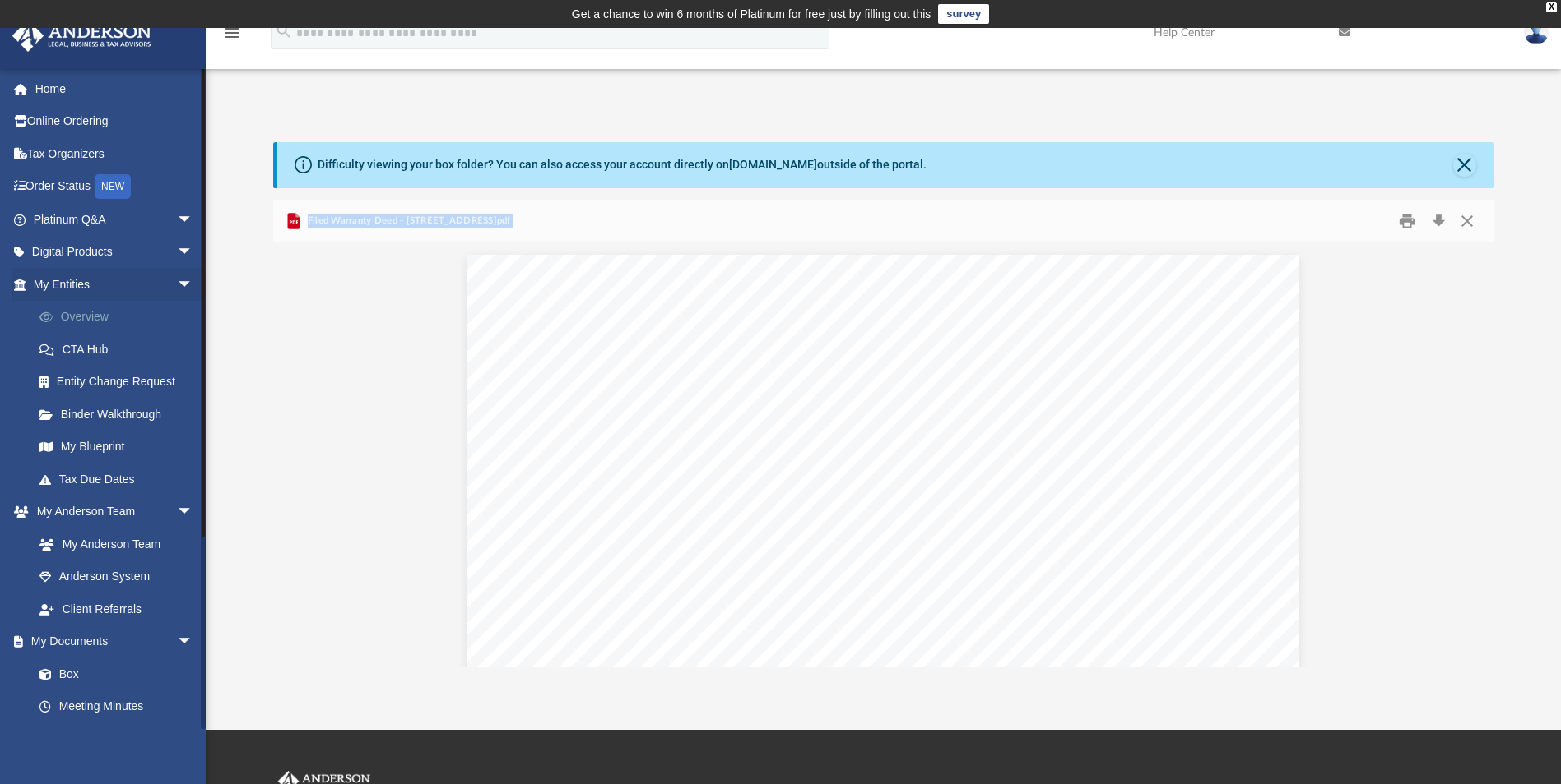
click at [93, 318] on link "Overview" at bounding box center [121, 317] width 195 height 33
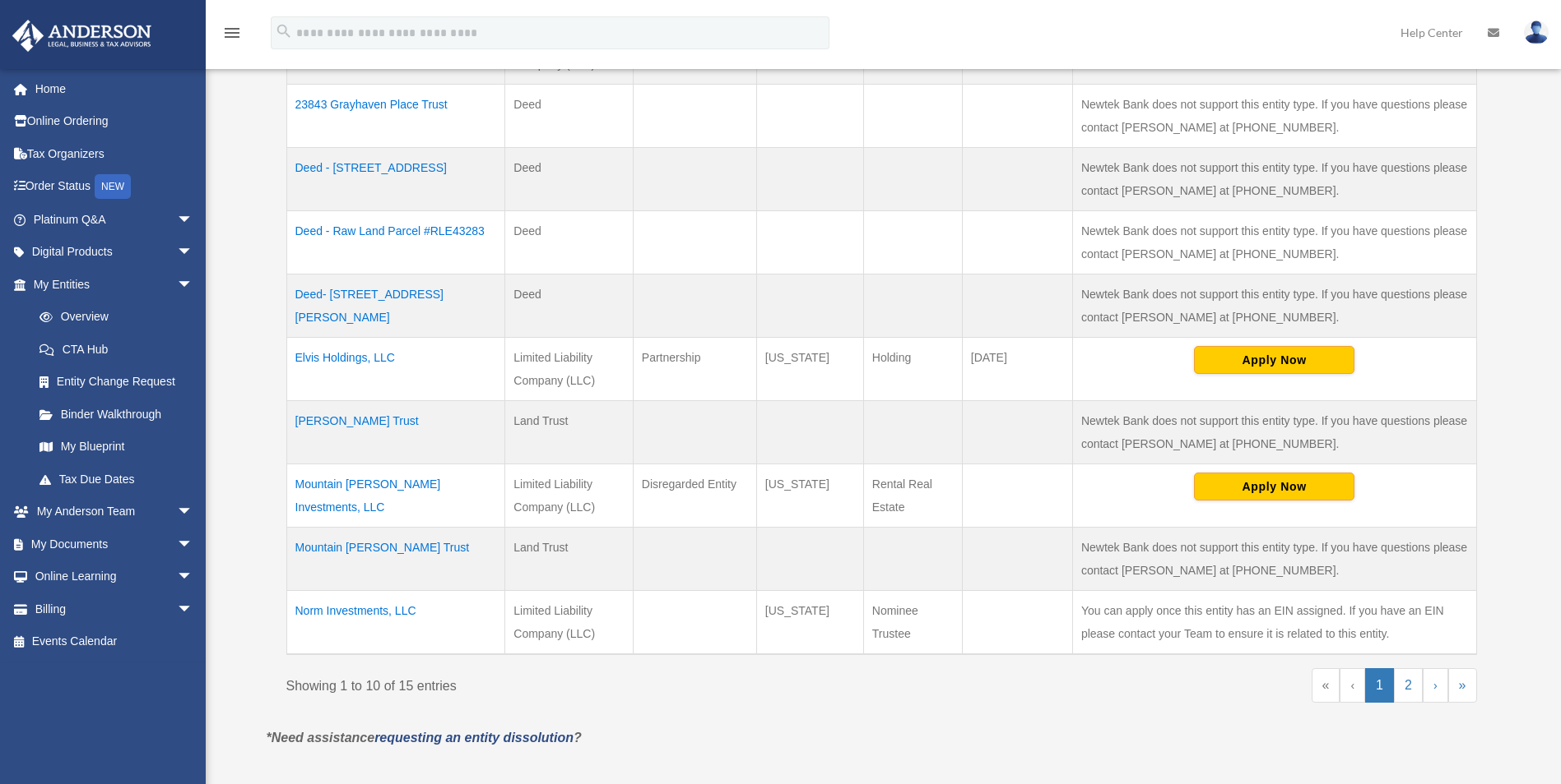
scroll to position [493, 0]
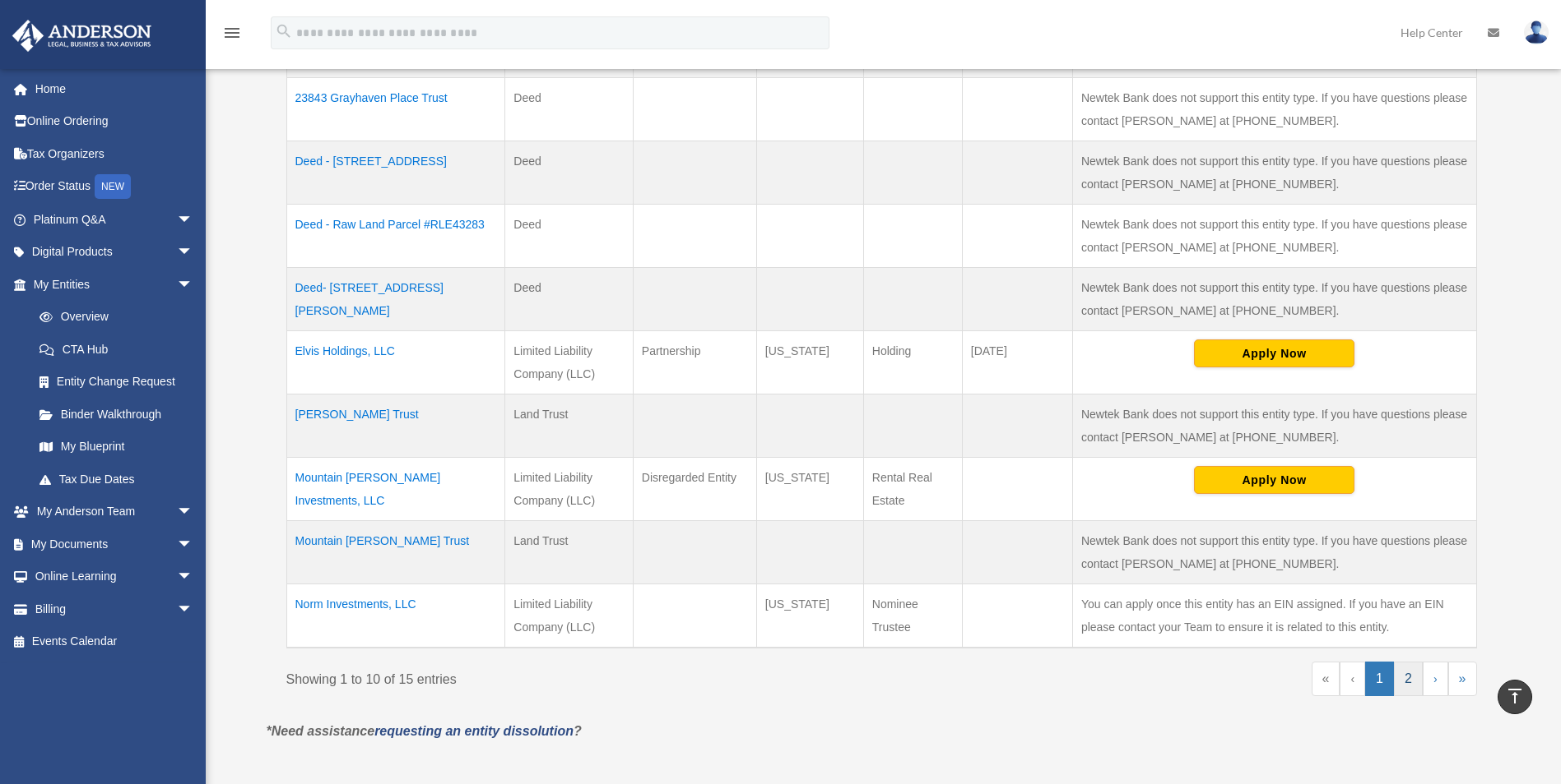
click at [1403, 678] on link "2" at bounding box center [1408, 679] width 28 height 35
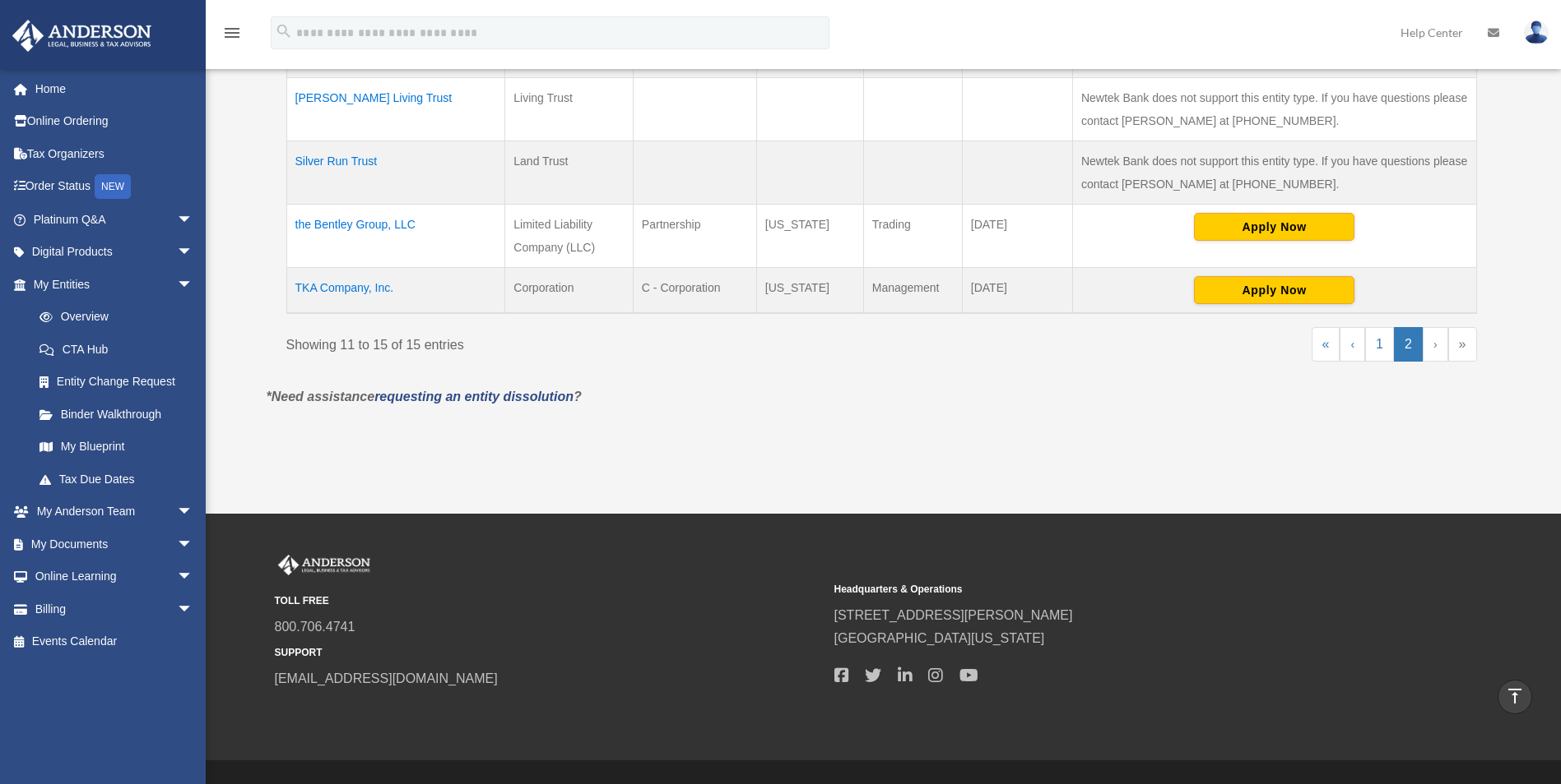
click at [337, 162] on td "Silver Run Trust" at bounding box center [395, 172] width 219 height 63
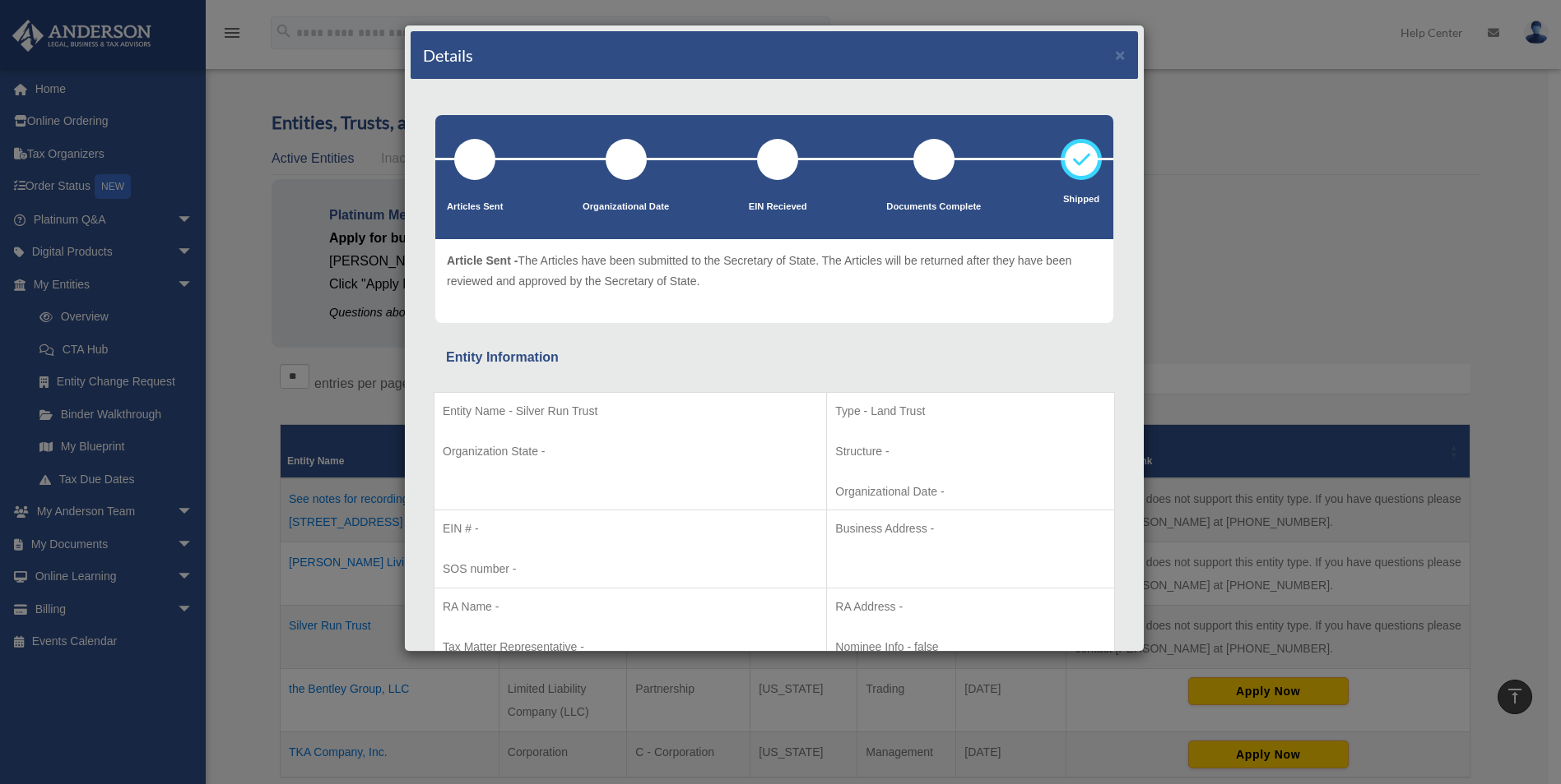
scroll to position [0, 0]
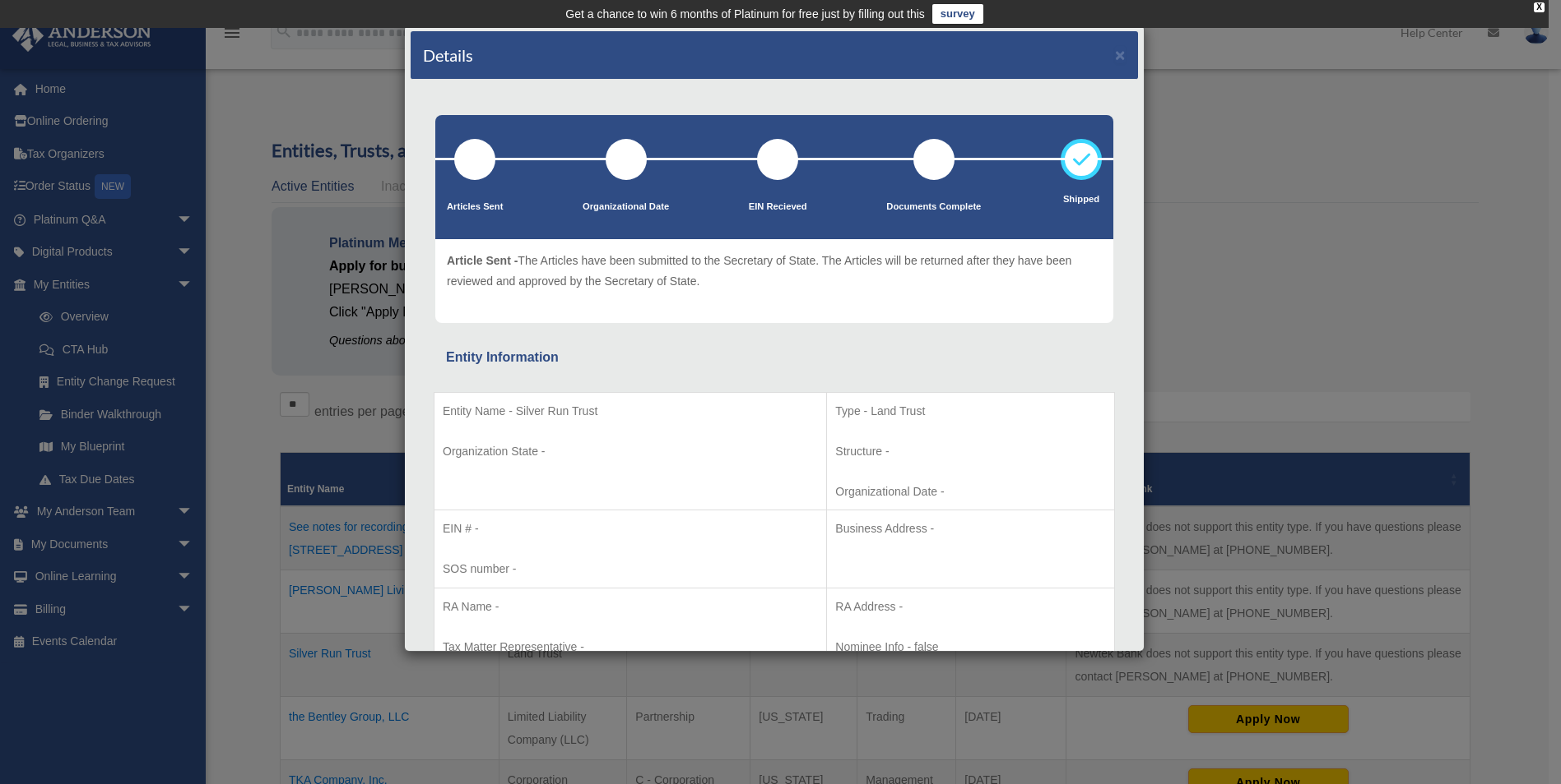
click at [1293, 145] on div "Details × Articles Sent Organizational Date" at bounding box center [780, 392] width 1561 height 784
